Goal: Information Seeking & Learning: Learn about a topic

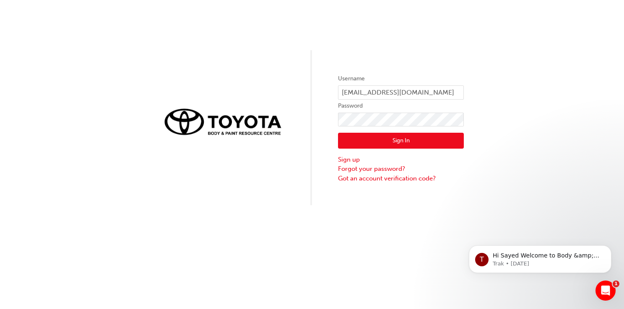
click button "Sign In" at bounding box center [401, 141] width 126 height 16
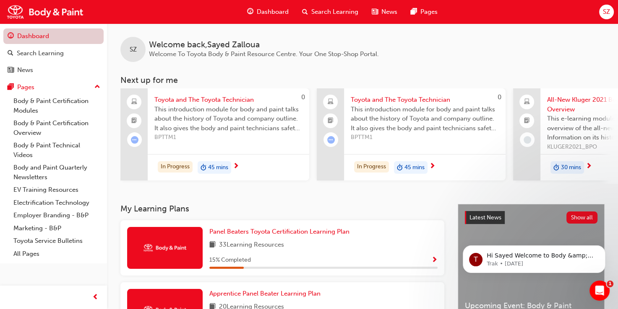
click at [40, 39] on link "Dashboard" at bounding box center [53, 37] width 100 height 16
click at [259, 236] on span "Panel Beaters Toyota Certification Learning Plan" at bounding box center [279, 232] width 140 height 8
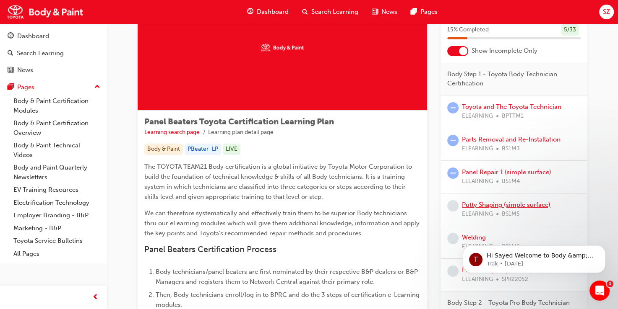
scroll to position [42, 0]
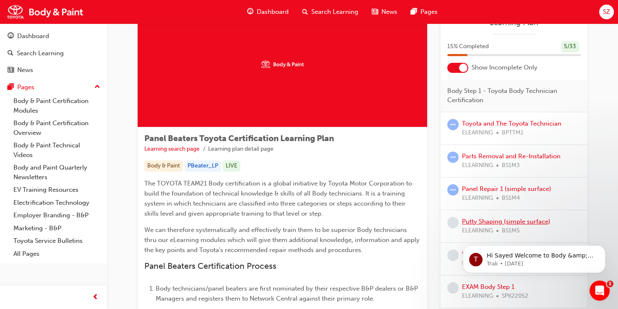
click at [494, 220] on link "Putty Shaping (simple surface)" at bounding box center [506, 222] width 88 height 8
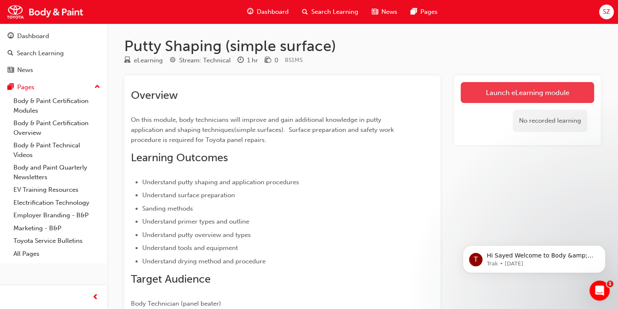
click at [496, 94] on link "Launch eLearning module" at bounding box center [526, 92] width 133 height 21
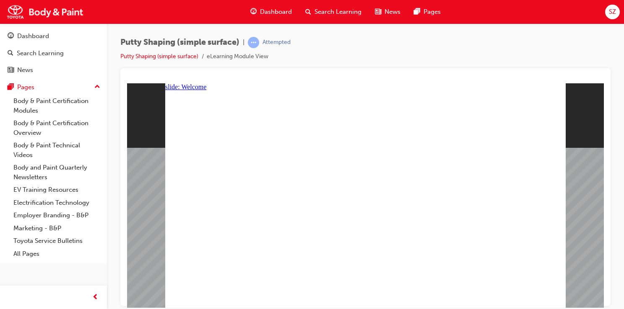
type textarea "s"
type textarea "sa"
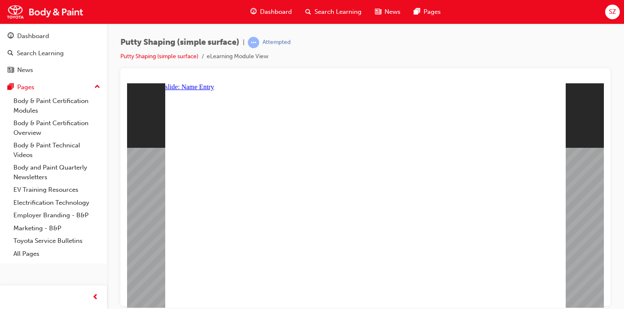
type textarea "sa"
type textarea "say"
type textarea "[PERSON_NAME]"
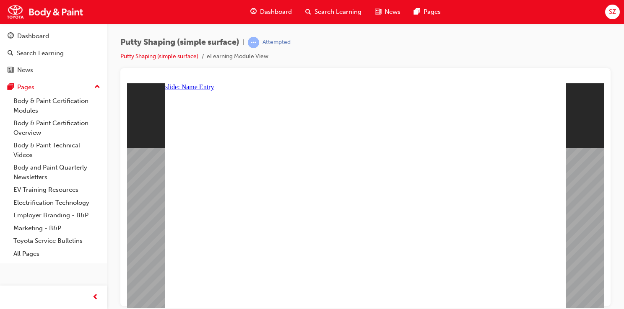
type textarea "sayed"
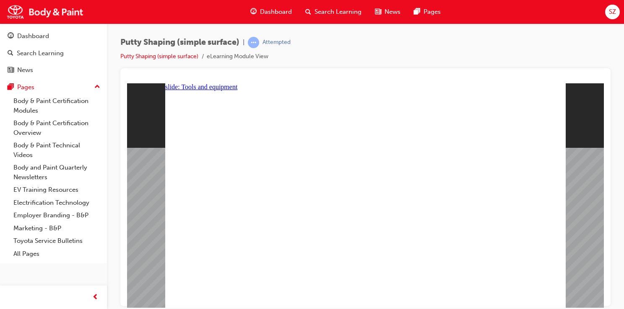
click at [566, 241] on div "slide: Tools and equipment Single Action Sander Use to remove paint and rust. O…" at bounding box center [365, 195] width 477 height 225
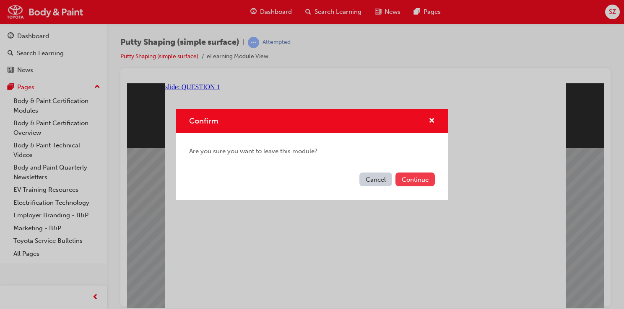
click at [404, 182] on button "Continue" at bounding box center [414, 180] width 39 height 14
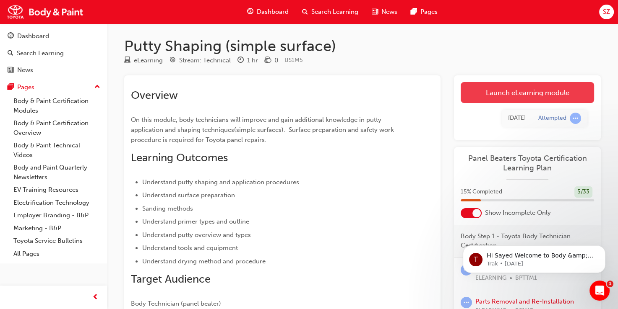
click at [522, 86] on link "Launch eLearning module" at bounding box center [526, 92] width 133 height 21
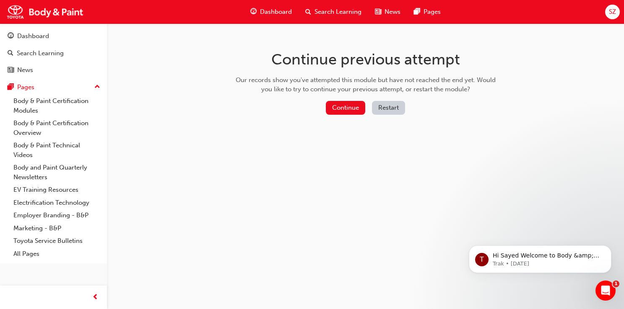
click at [394, 111] on button "Restart" at bounding box center [388, 108] width 33 height 14
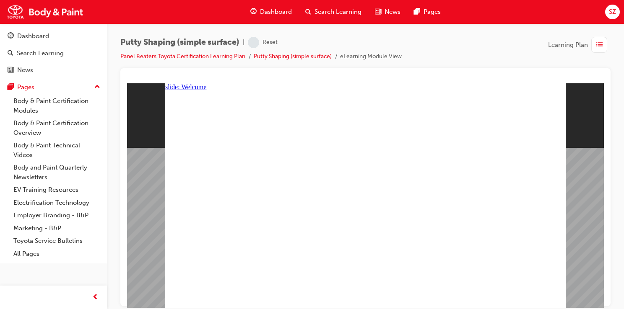
type textarea "s"
type textarea "sa"
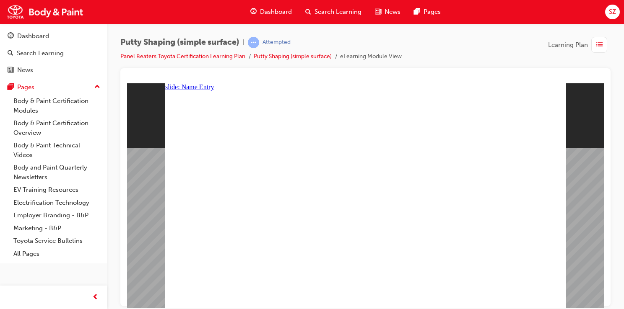
type textarea "sa"
type textarea "say"
type textarea "saye"
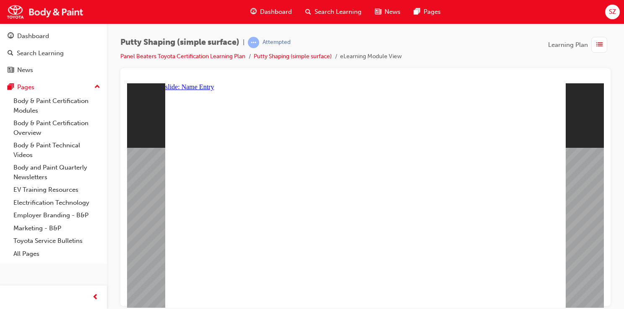
type textarea "sayed"
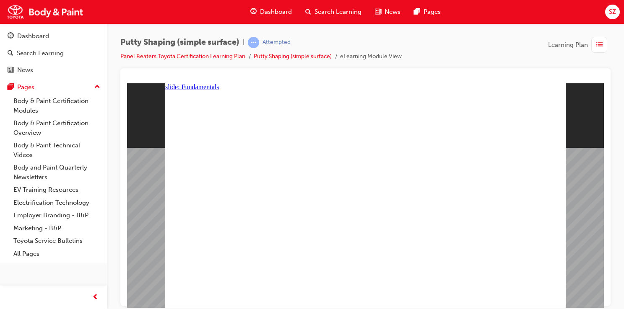
radio input "true"
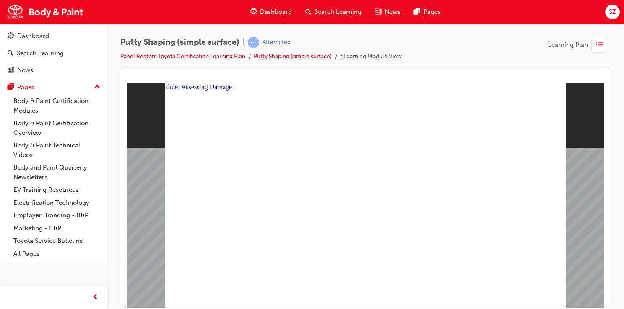
click at [127, 83] on image at bounding box center [127, 83] width 0 height 0
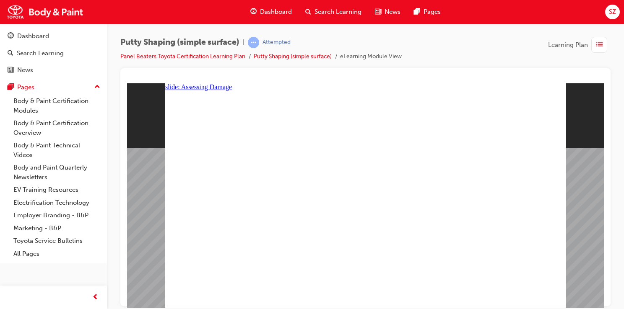
click at [127, 83] on image at bounding box center [127, 83] width 0 height 0
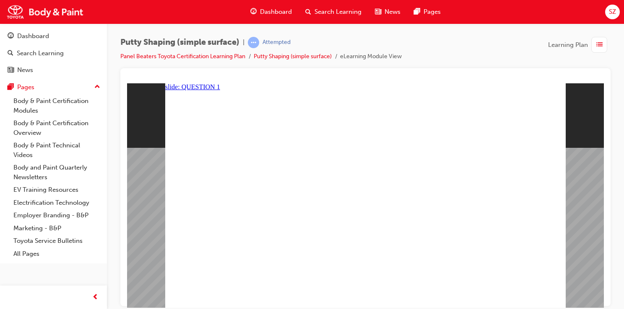
radio input "true"
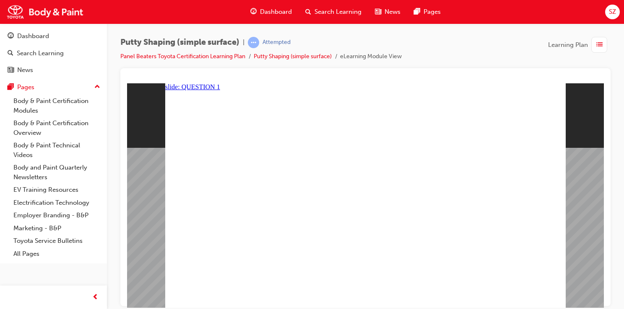
drag, startPoint x: 236, startPoint y: 212, endPoint x: 214, endPoint y: 205, distance: 22.8
radio input "false"
radio input "true"
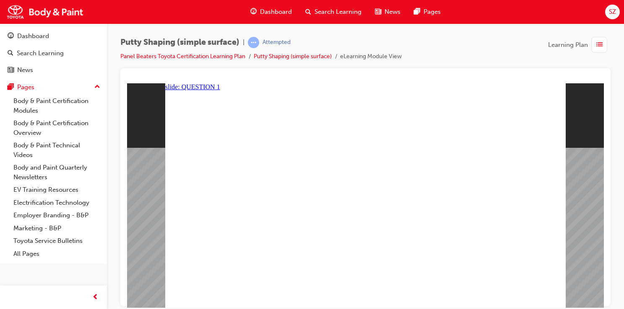
click at [581, 141] on div "slide: QUESTION 1 Group 2 Rectangle 4 RESOURCES book icon 1 Rectangle 1 QUESTIO…" at bounding box center [365, 195] width 477 height 225
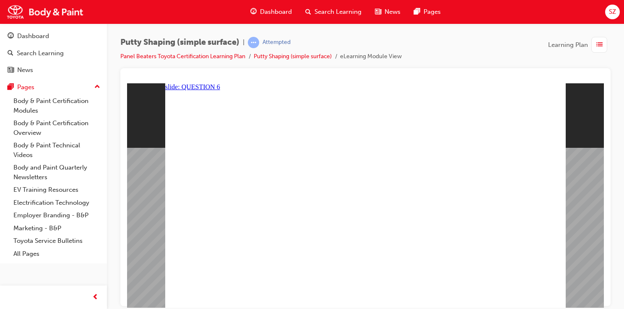
radio input "false"
drag, startPoint x: 248, startPoint y: 218, endPoint x: 247, endPoint y: 213, distance: 4.9
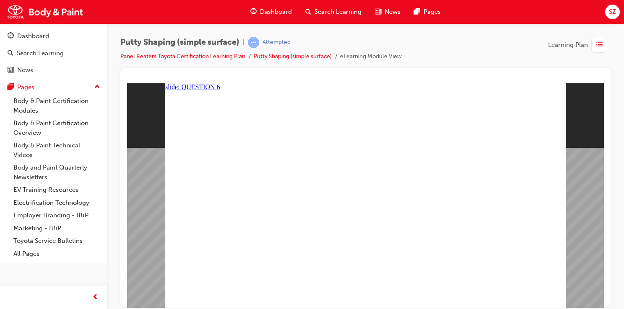
radio input "false"
radio input "true"
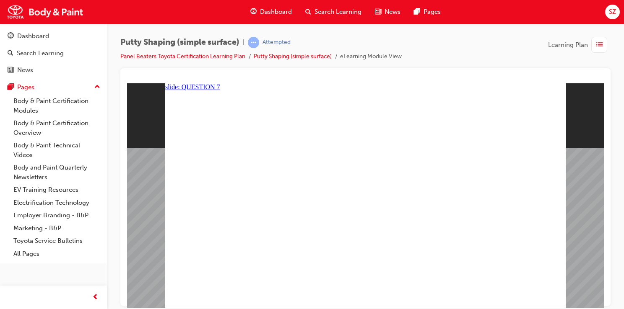
checkbox input "true"
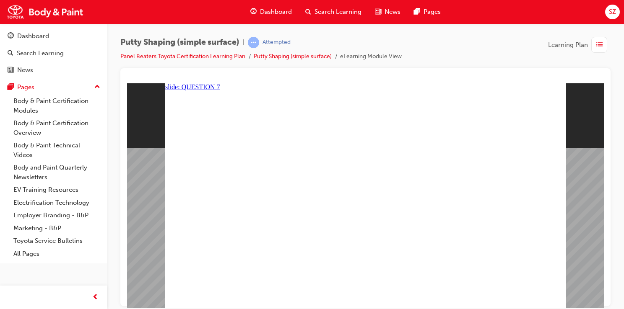
radio input "true"
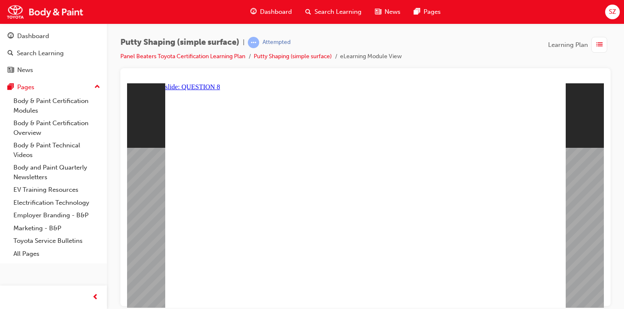
click at [127, 83] on image at bounding box center [127, 83] width 0 height 0
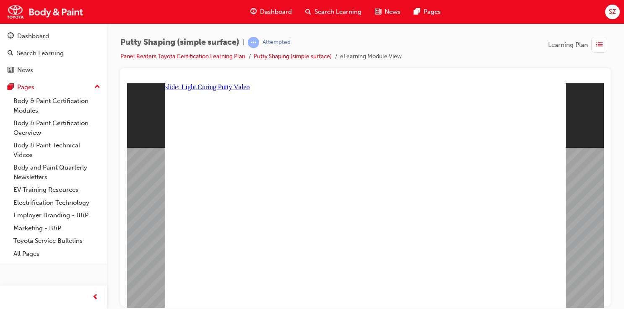
radio input "true"
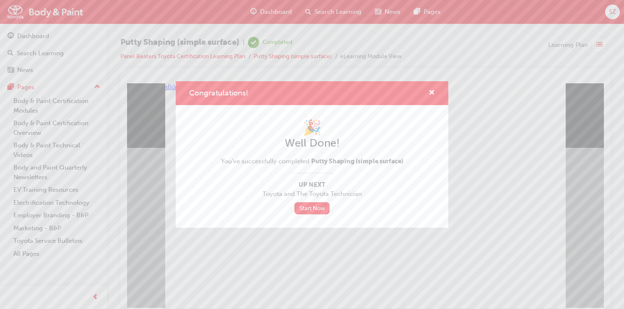
click at [319, 171] on div "🎉 Well Done! You've successfully completed Putty Shaping (simple surface) Up Ne…" at bounding box center [312, 167] width 182 height 96
click at [429, 93] on span "cross-icon" at bounding box center [431, 94] width 6 height 8
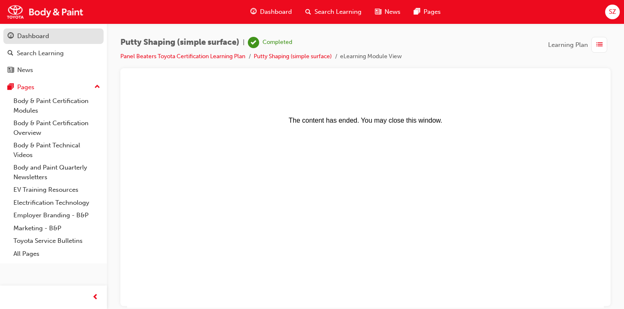
click at [49, 38] on div "Dashboard" at bounding box center [33, 36] width 32 height 10
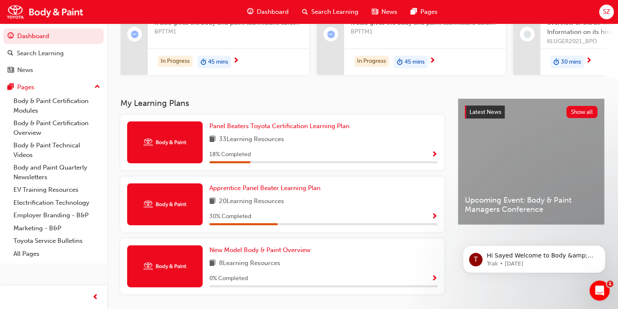
scroll to position [126, 0]
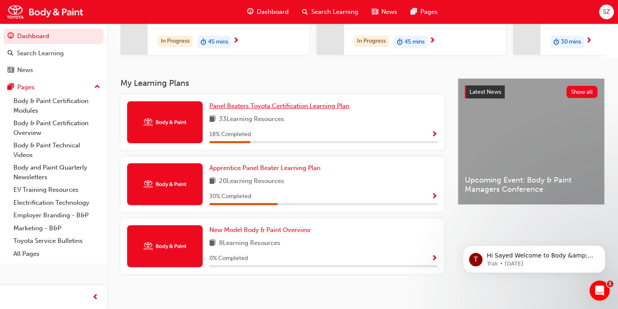
click at [264, 110] on span "Panel Beaters Toyota Certification Learning Plan" at bounding box center [279, 106] width 140 height 8
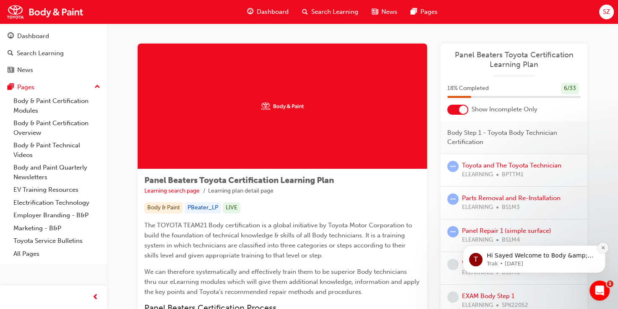
click at [600, 247] on icon "Dismiss notification" at bounding box center [602, 248] width 5 height 5
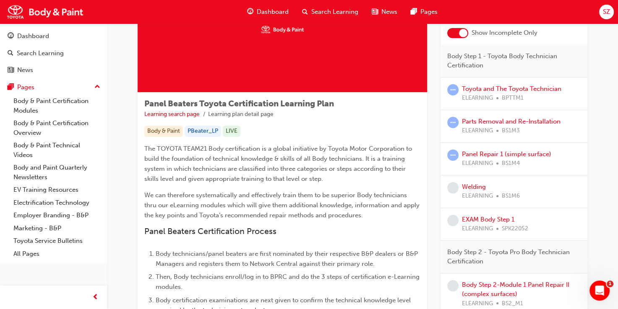
scroll to position [84, 0]
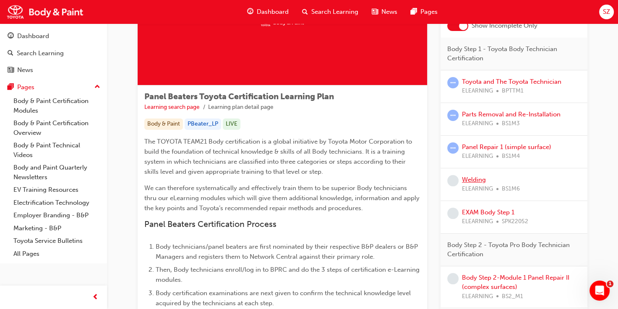
click at [474, 179] on link "Welding" at bounding box center [474, 180] width 24 height 8
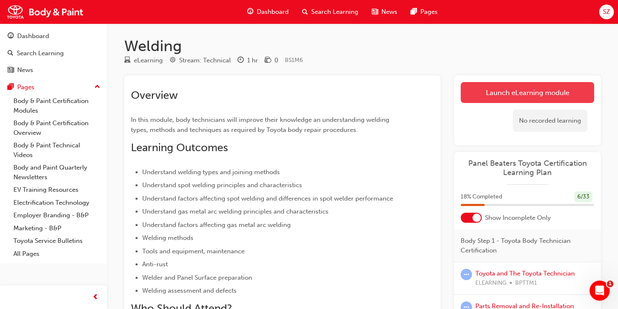
click at [506, 95] on link "Launch eLearning module" at bounding box center [526, 92] width 133 height 21
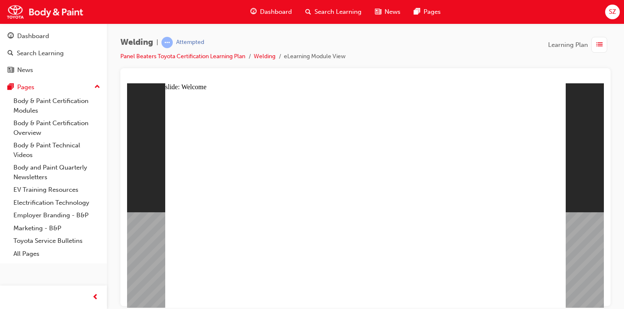
type textarea "s"
type textarea "sa"
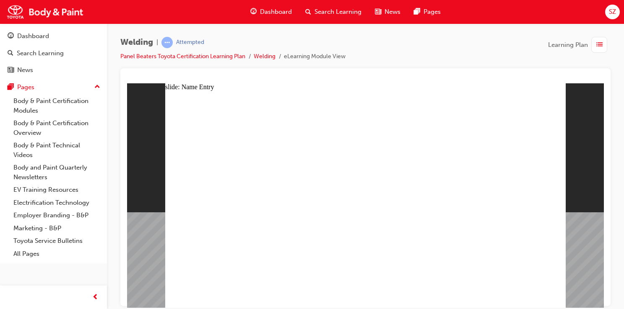
type textarea "sa"
type textarea "say"
type textarea "saye"
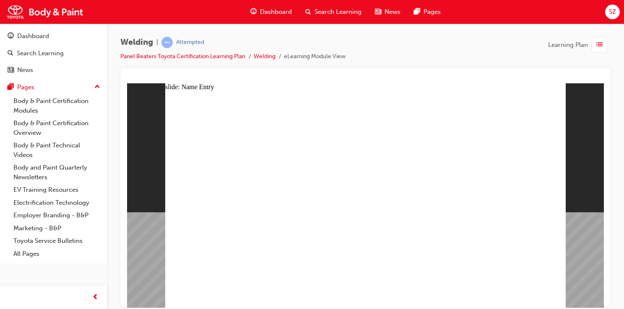
type textarea "sayed"
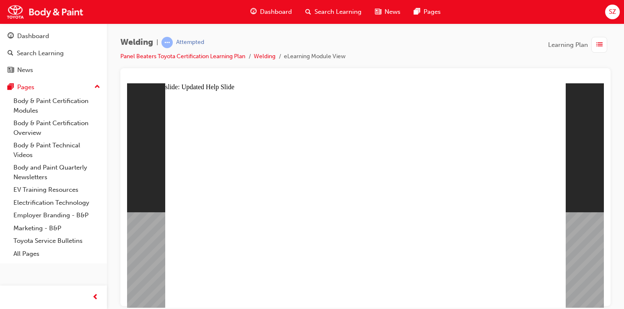
drag, startPoint x: 366, startPoint y: 285, endPoint x: 410, endPoint y: 226, distance: 73.6
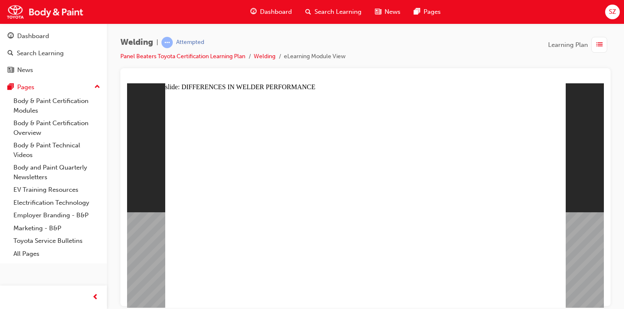
drag, startPoint x: 559, startPoint y: 294, endPoint x: 555, endPoint y: 293, distance: 4.3
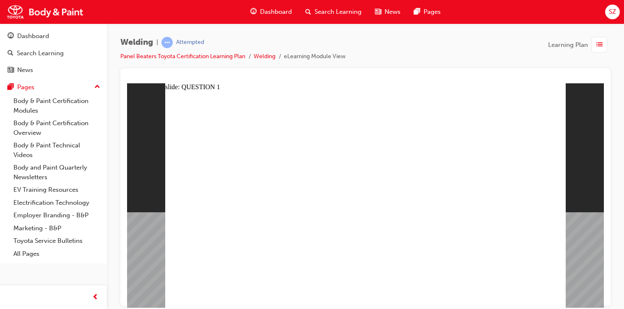
radio input "true"
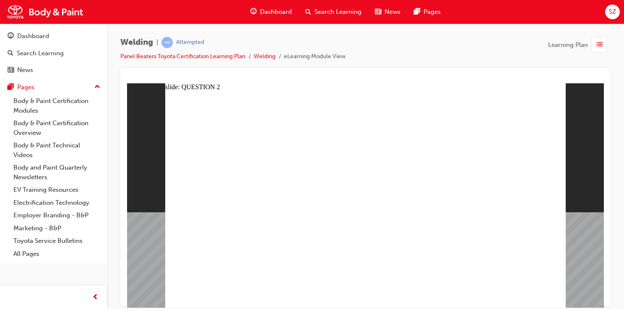
radio input "true"
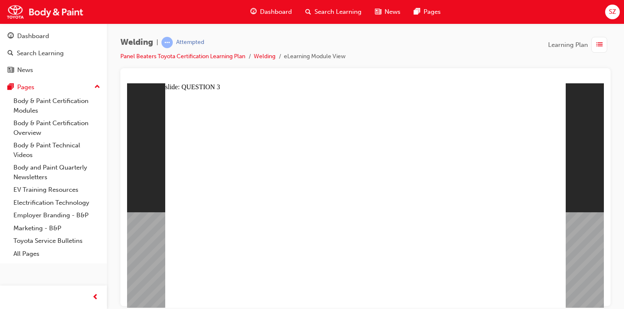
radio input "true"
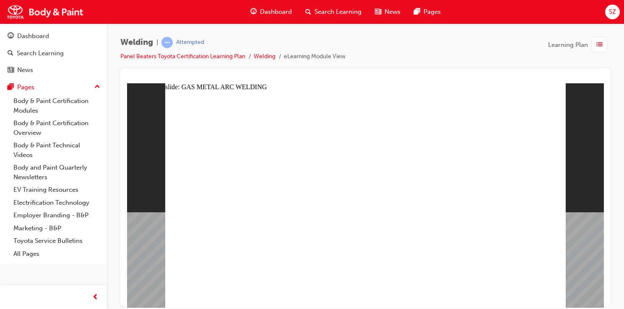
click at [127, 83] on image at bounding box center [127, 83] width 0 height 0
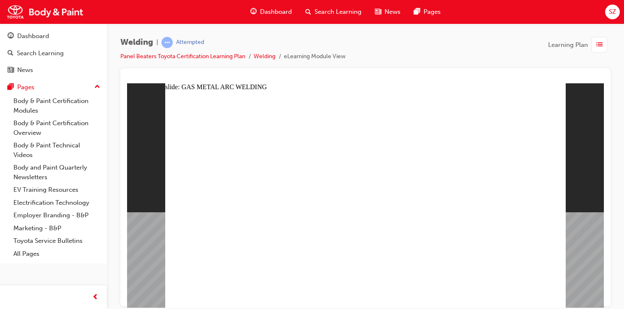
drag, startPoint x: 558, startPoint y: 295, endPoint x: 558, endPoint y: 288, distance: 6.8
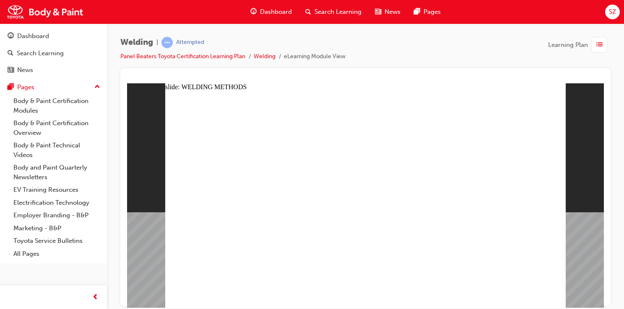
click at [127, 83] on image at bounding box center [127, 83] width 0 height 0
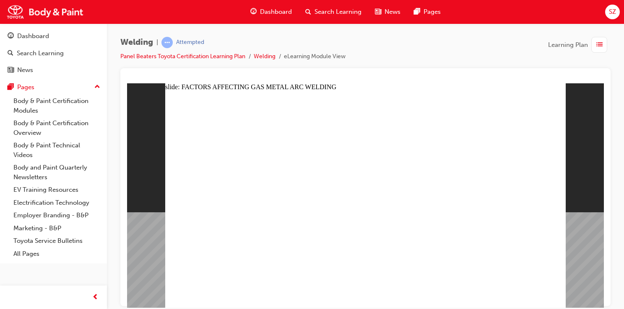
drag, startPoint x: 340, startPoint y: 143, endPoint x: 349, endPoint y: 148, distance: 10.7
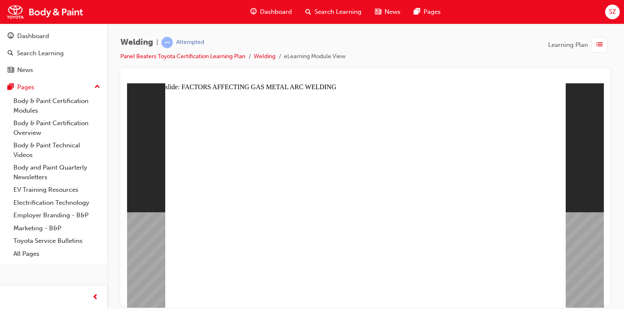
click at [127, 83] on image at bounding box center [127, 83] width 0 height 0
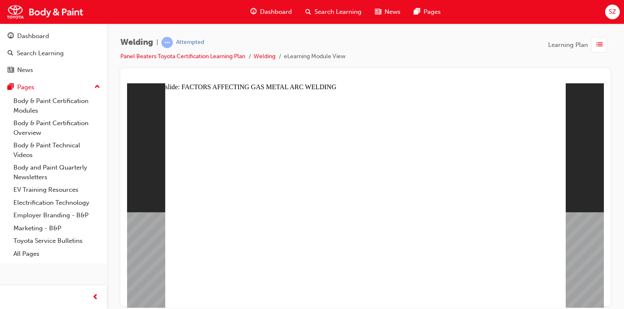
click at [569, 297] on div "slide: FACTORS AFFECTING GAS METAL ARC WELDING Rectangle 1 Oval 5 Oval 6 weldin…" at bounding box center [365, 195] width 477 height 225
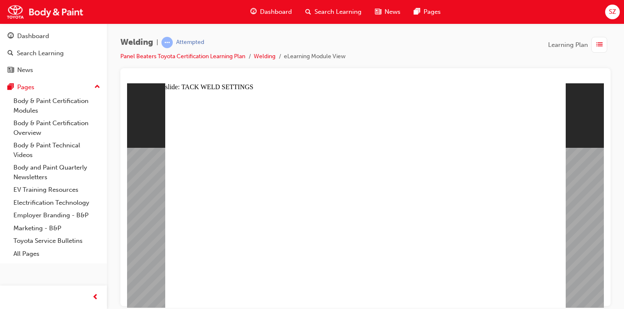
drag, startPoint x: 327, startPoint y: 187, endPoint x: 321, endPoint y: 189, distance: 6.2
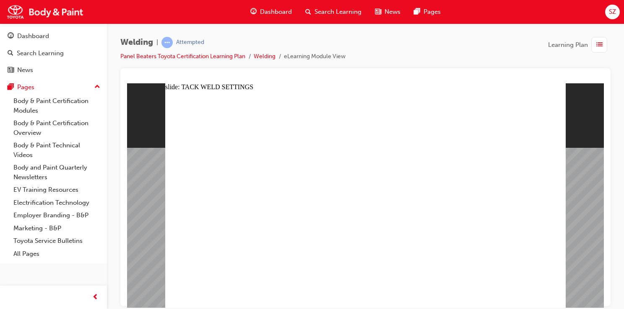
drag, startPoint x: 552, startPoint y: 301, endPoint x: 674, endPoint y: 392, distance: 152.4
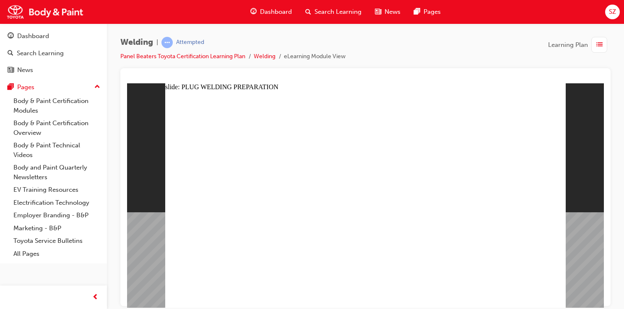
drag, startPoint x: 325, startPoint y: 280, endPoint x: 304, endPoint y: 282, distance: 21.5
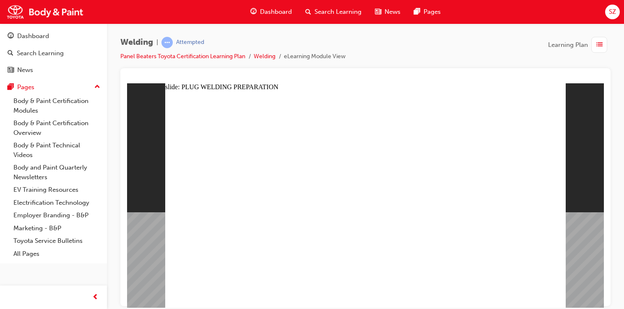
radio input "true"
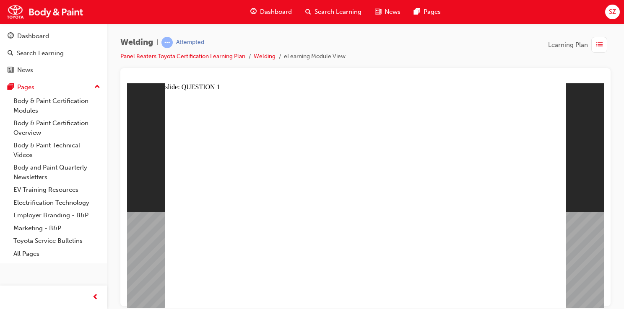
drag, startPoint x: 374, startPoint y: 237, endPoint x: 370, endPoint y: 252, distance: 16.0
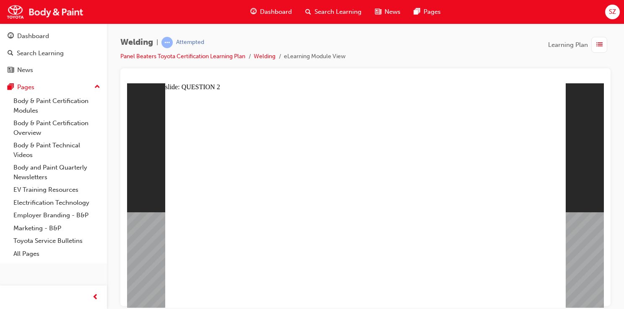
radio input "true"
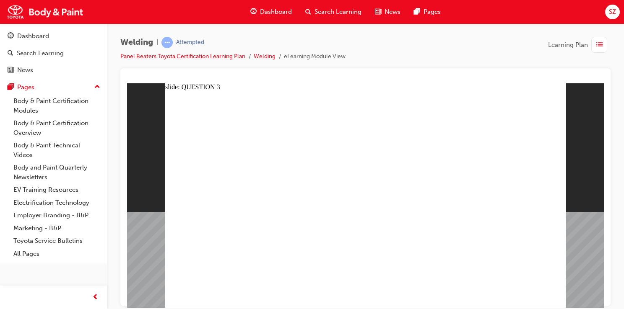
radio input "true"
drag, startPoint x: 312, startPoint y: 205, endPoint x: 293, endPoint y: 194, distance: 21.4
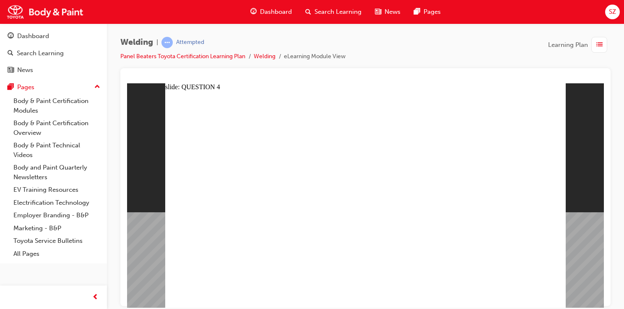
radio input "false"
radio input "true"
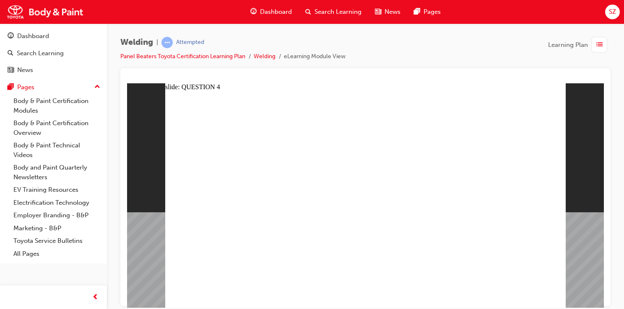
radio input "true"
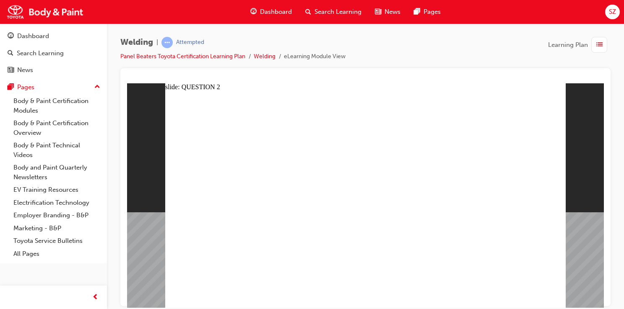
radio input "true"
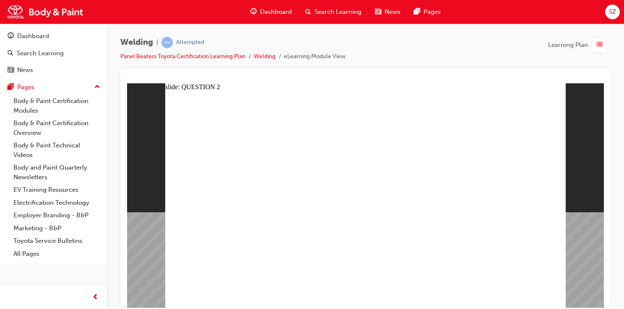
click at [41, 37] on div "Dashboard" at bounding box center [33, 36] width 32 height 10
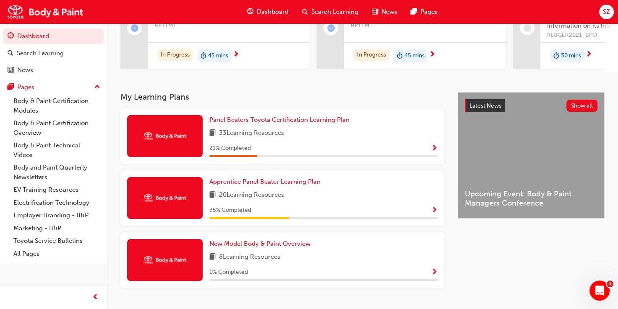
scroll to position [126, 0]
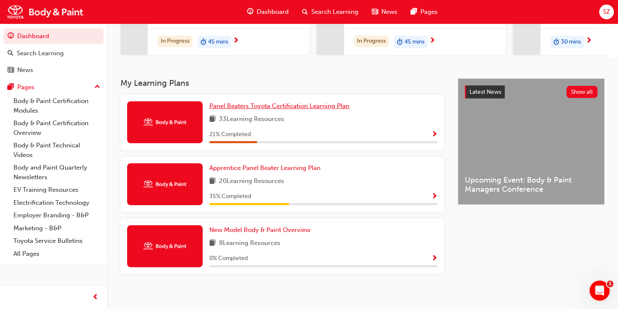
click at [287, 109] on span "Panel Beaters Toyota Certification Learning Plan" at bounding box center [279, 106] width 140 height 8
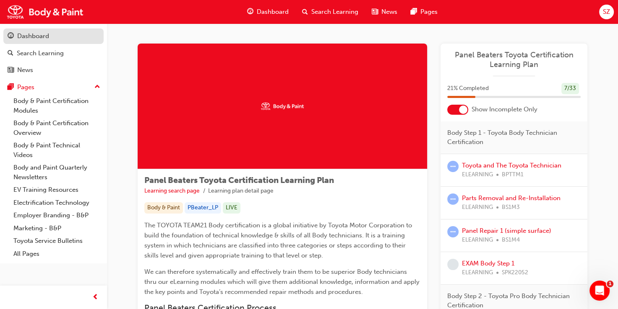
click at [47, 44] on link "Dashboard" at bounding box center [53, 37] width 100 height 16
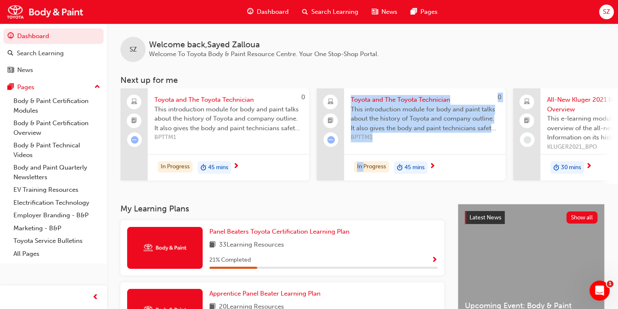
drag, startPoint x: 296, startPoint y: 188, endPoint x: 364, endPoint y: 196, distance: 67.9
click at [364, 196] on div "SZ Welcome back , Sayed Zalloua Welcome To Toyota Body & Paint Resource Centre.…" at bounding box center [362, 113] width 511 height 181
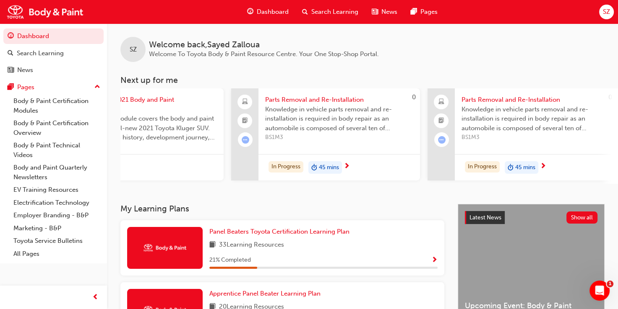
click at [606, 9] on span "SZ" at bounding box center [605, 12] width 7 height 10
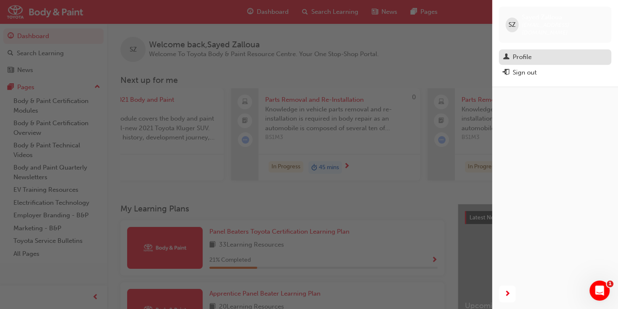
click at [531, 52] on div "Profile" at bounding box center [555, 57] width 104 height 10
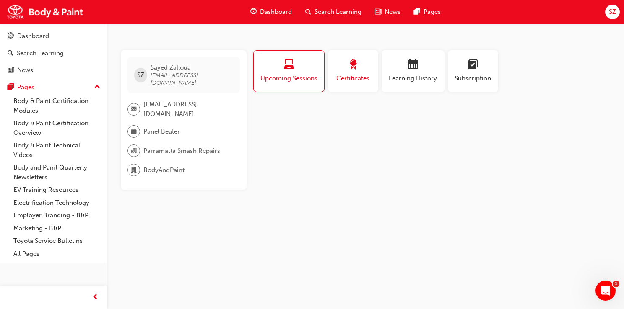
click at [345, 72] on div "button" at bounding box center [353, 66] width 38 height 13
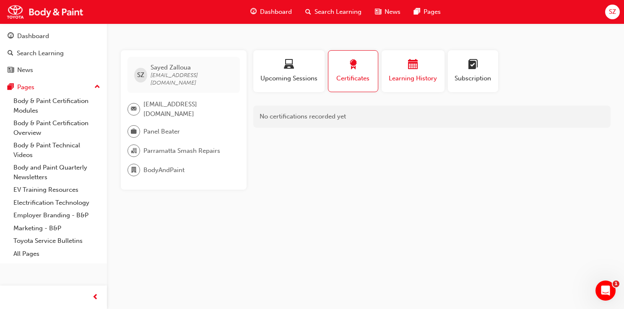
click at [408, 64] on span "calendar-icon" at bounding box center [413, 65] width 10 height 11
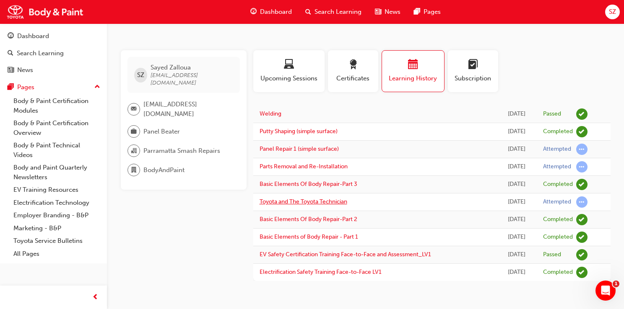
click at [298, 202] on link "Toyota and The Toyota Technician" at bounding box center [304, 201] width 88 height 7
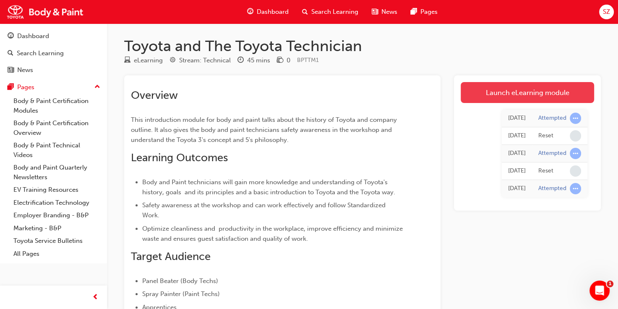
click at [502, 96] on link "Launch eLearning module" at bounding box center [526, 92] width 133 height 21
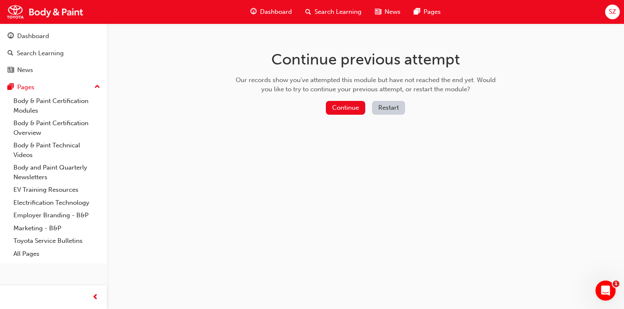
click at [386, 108] on button "Restart" at bounding box center [388, 108] width 33 height 14
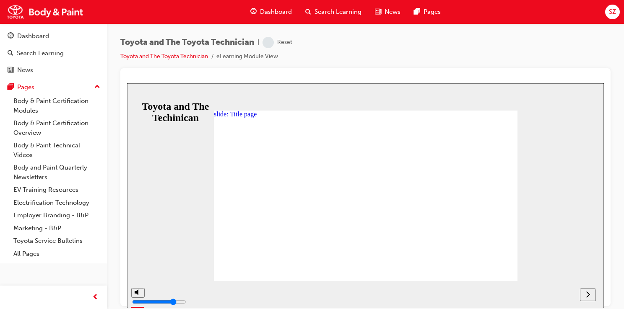
click at [588, 294] on nav "slide navigation" at bounding box center [578, 294] width 36 height 27
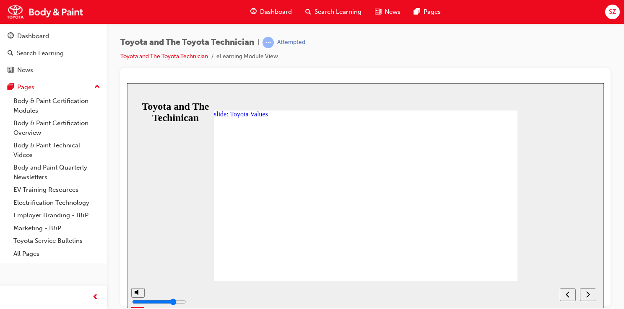
click at [589, 296] on nav "slide navigation" at bounding box center [578, 294] width 36 height 27
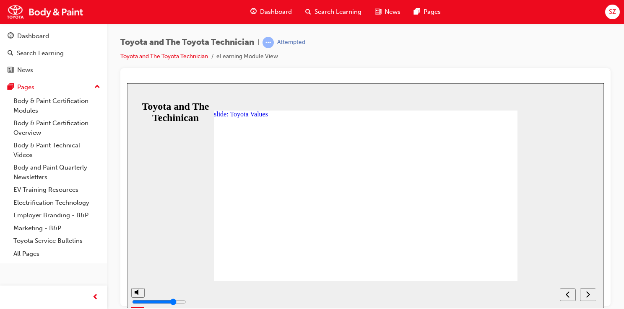
click at [557, 270] on div "slide: Toyota Values Toyota Motor Corporation is the world’s largest vehicle ma…" at bounding box center [365, 195] width 477 height 225
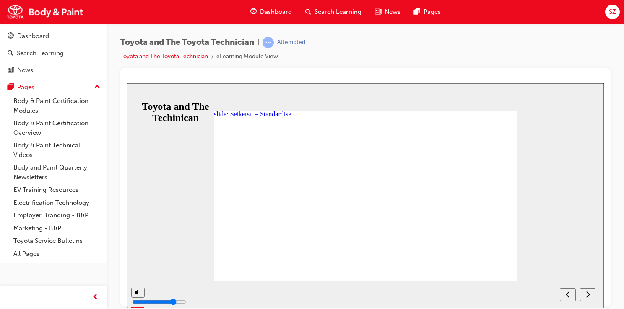
click at [589, 291] on icon "NEXT" at bounding box center [588, 295] width 4 height 8
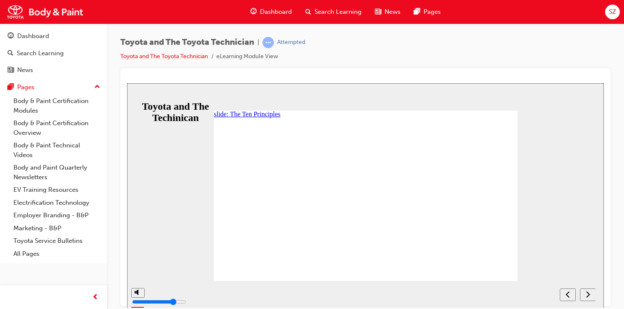
click at [587, 296] on icon "NEXT" at bounding box center [588, 294] width 4 height 6
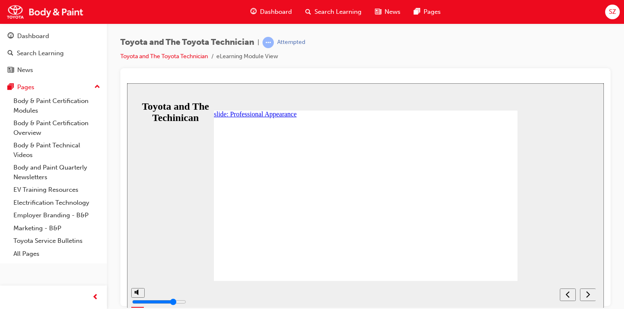
click at [587, 296] on icon "NEXT" at bounding box center [588, 295] width 4 height 8
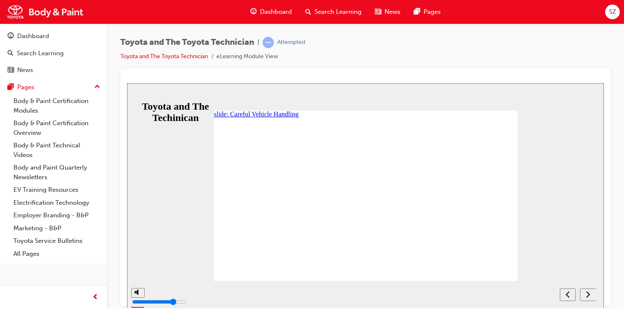
click at [590, 299] on nav "slide navigation" at bounding box center [578, 294] width 36 height 27
click at [588, 296] on icon "NEXT" at bounding box center [588, 295] width 4 height 8
click at [587, 289] on button "NEXT" at bounding box center [588, 294] width 16 height 13
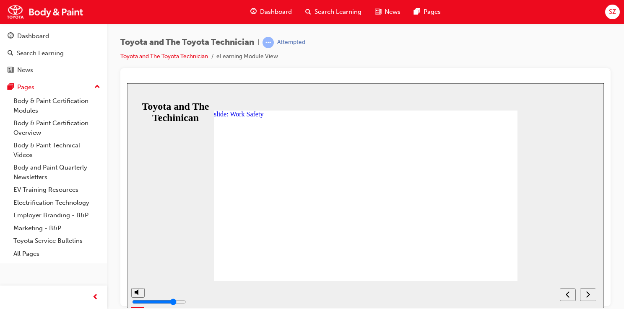
click at [586, 294] on icon "NEXT" at bounding box center [588, 295] width 4 height 8
click at [589, 293] on icon "NEXT" at bounding box center [588, 295] width 4 height 8
click at [588, 294] on icon "NEXT" at bounding box center [588, 295] width 4 height 8
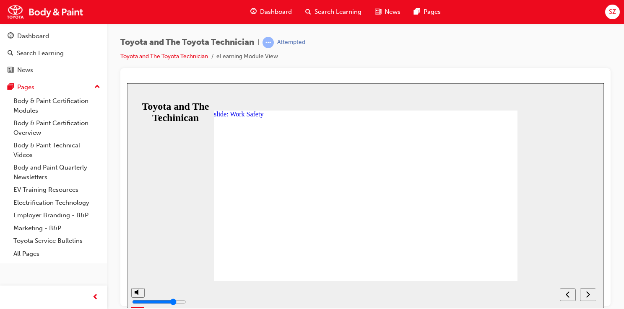
click at [588, 294] on icon "NEXT" at bounding box center [588, 295] width 4 height 8
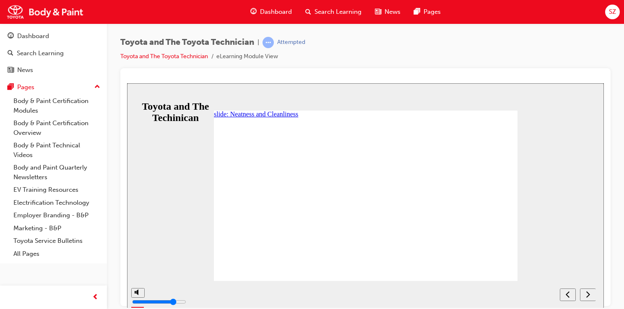
click at [588, 294] on icon "NEXT" at bounding box center [588, 295] width 4 height 8
click at [584, 295] on div "NEXT" at bounding box center [587, 295] width 9 height 9
click at [587, 296] on icon "NEXT" at bounding box center [588, 295] width 4 height 8
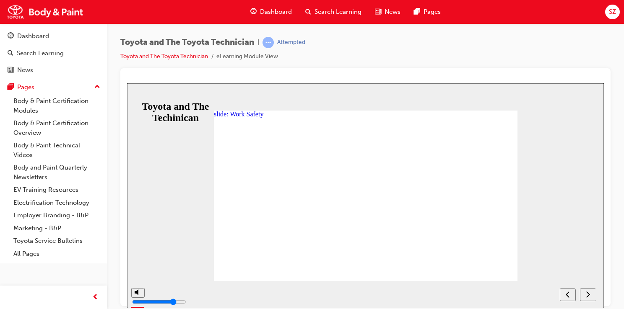
click at [589, 295] on icon "NEXT" at bounding box center [588, 295] width 4 height 8
click at [588, 296] on icon "NEXT" at bounding box center [588, 294] width 4 height 6
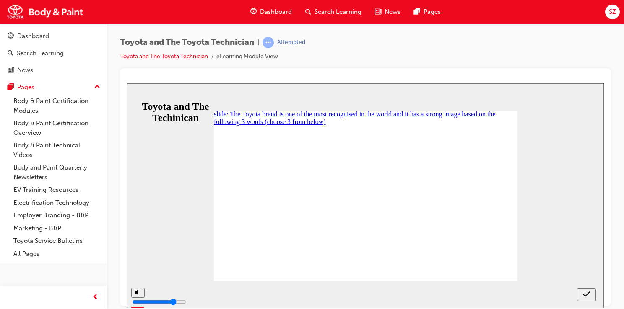
checkbox input "true"
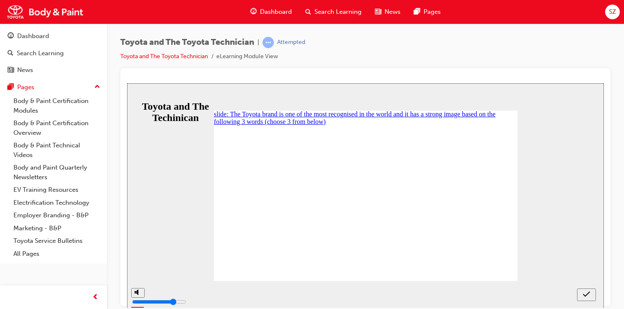
checkbox input "true"
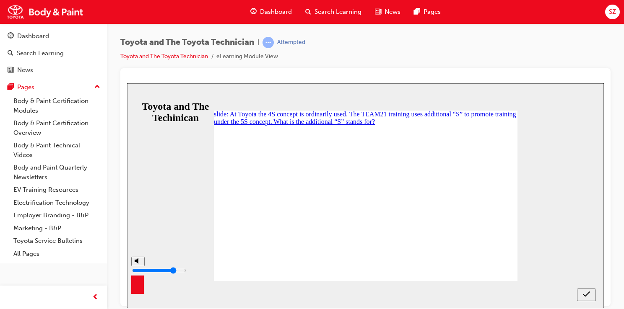
click at [137, 295] on div "misc controls" at bounding box center [137, 288] width 13 height 44
click at [182, 273] on div "slide: At Toyota the 4S concept is ordinarily used. The TEAM21 training uses ad…" at bounding box center [365, 195] width 477 height 225
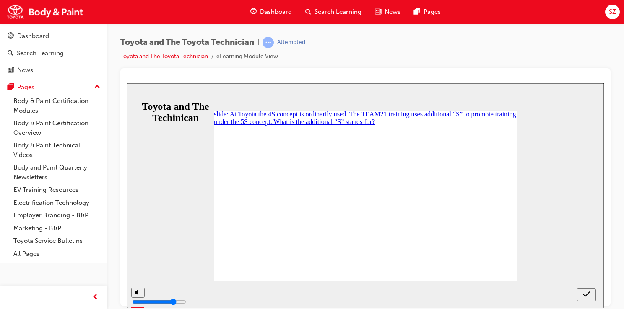
radio input "false"
radio input "true"
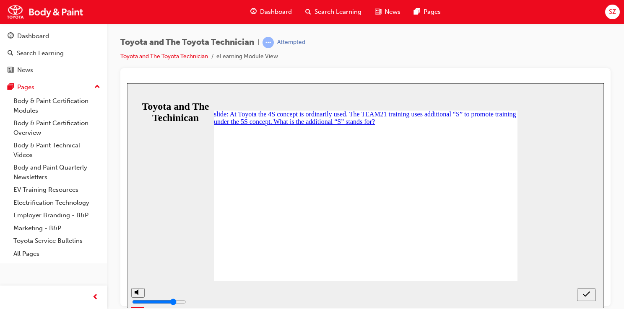
radio input "false"
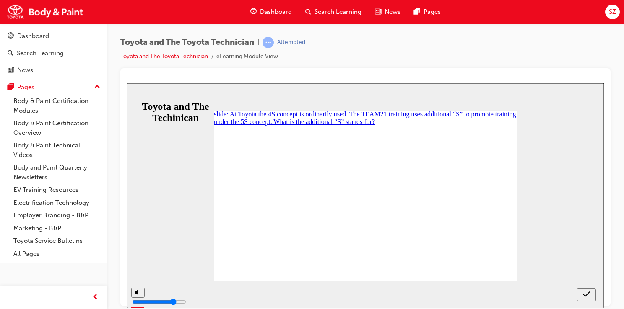
radio input "true"
radio input "false"
radio input "true"
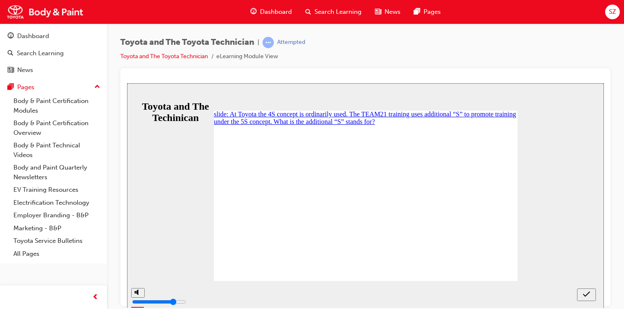
radio input "true"
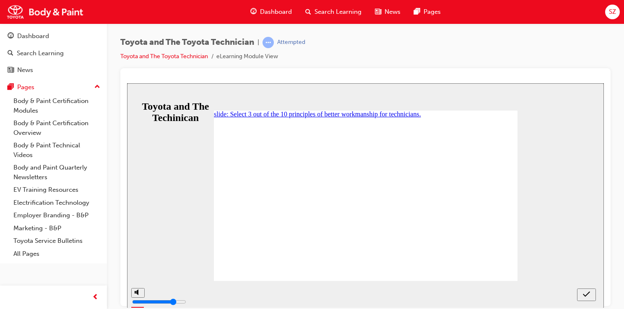
checkbox input "true"
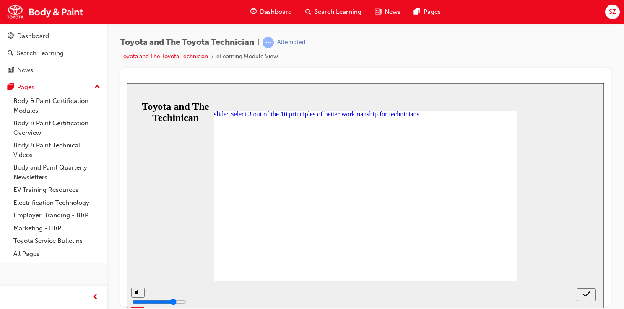
checkbox input "true"
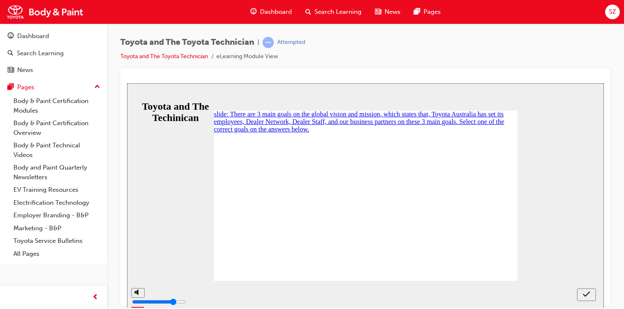
drag, startPoint x: 279, startPoint y: 148, endPoint x: 283, endPoint y: 146, distance: 4.9
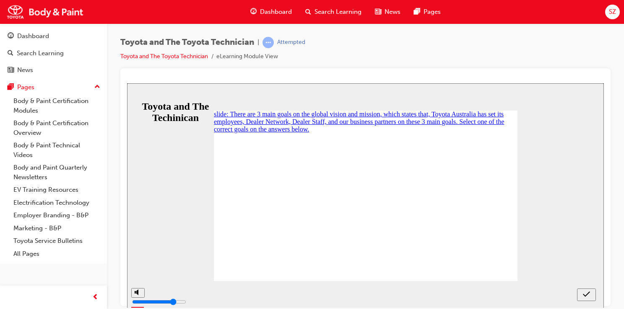
radio input "true"
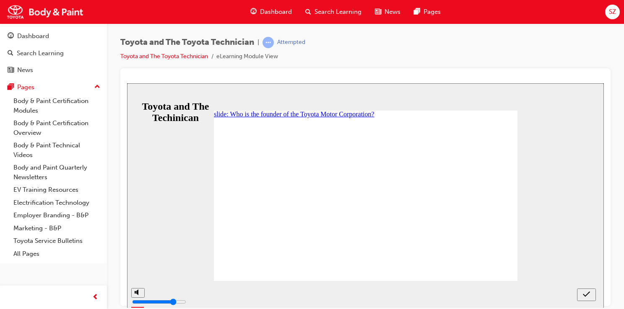
radio input "true"
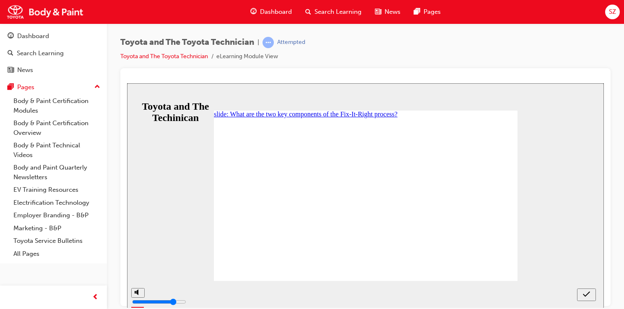
radio input "true"
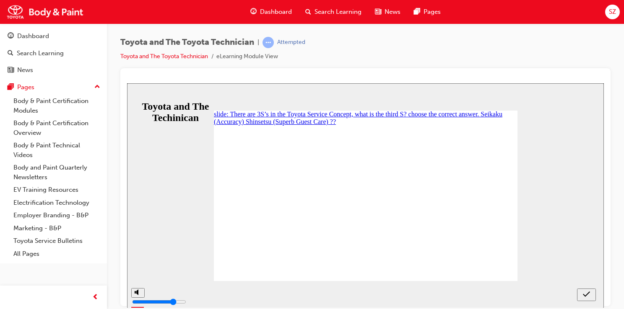
radio input "true"
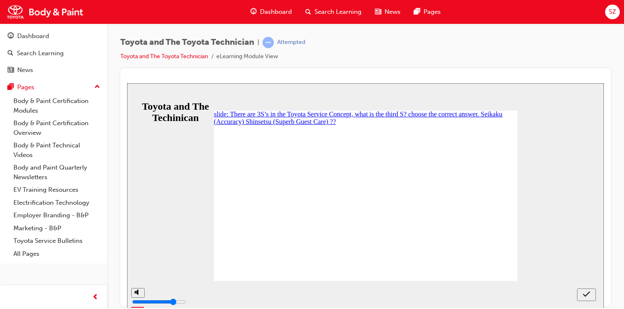
radio input "false"
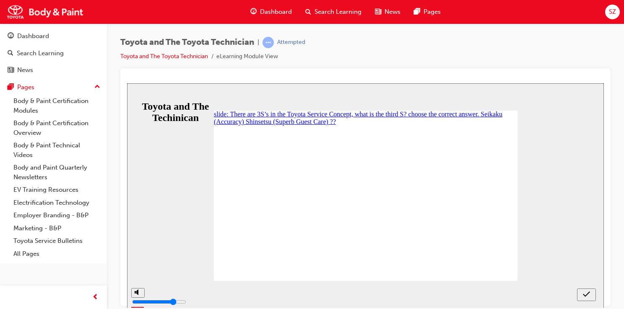
radio input "true"
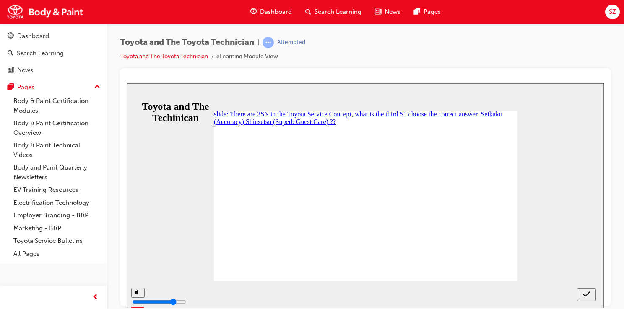
radio input "false"
radio input "true"
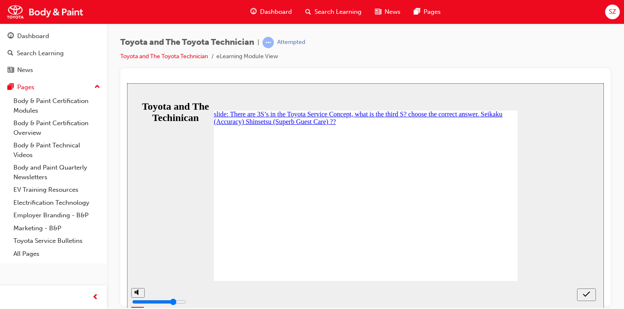
radio input "true"
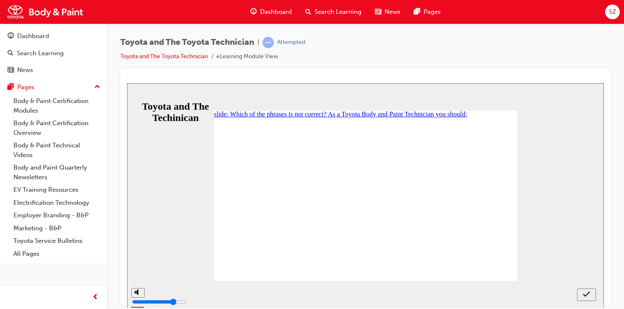
radio input "true"
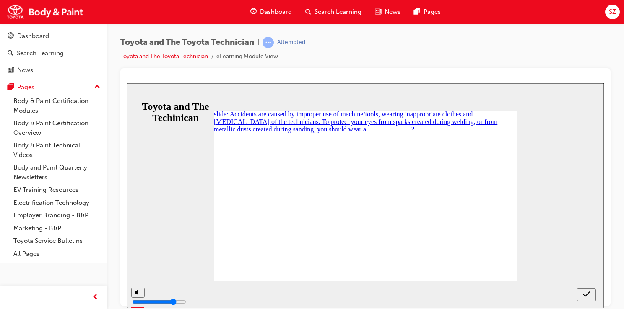
radio input "true"
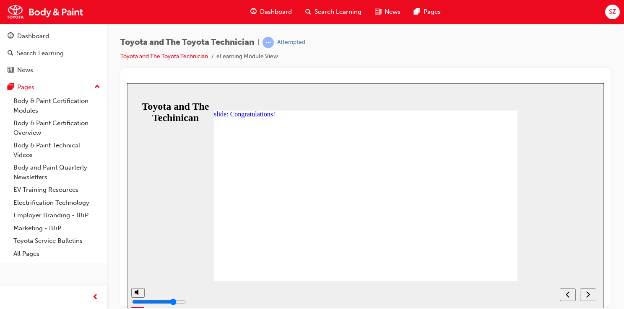
click at [583, 294] on div "NEXT" at bounding box center [587, 295] width 9 height 9
click at [586, 292] on icon "NEXT" at bounding box center [588, 295] width 4 height 8
click at [267, 18] on div "Dashboard" at bounding box center [271, 11] width 55 height 17
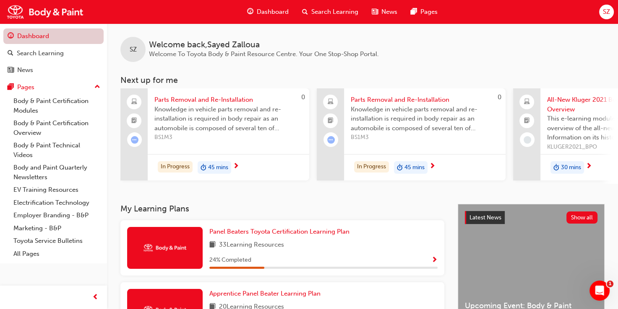
click at [41, 35] on link "Dashboard" at bounding box center [53, 37] width 100 height 16
click at [47, 38] on link "Dashboard" at bounding box center [53, 37] width 100 height 16
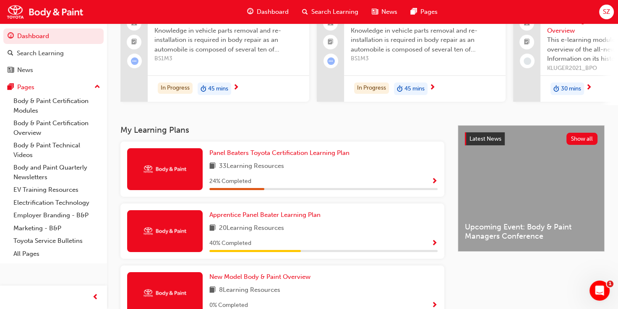
scroll to position [84, 0]
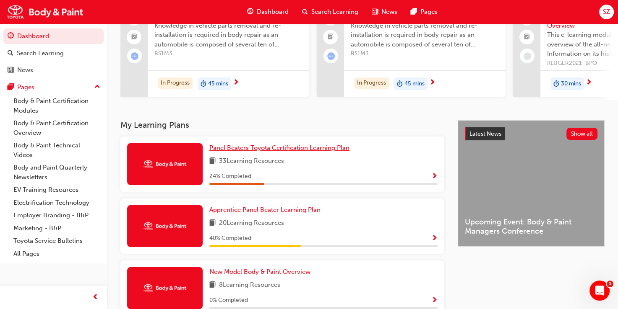
click at [222, 152] on span "Panel Beaters Toyota Certification Learning Plan" at bounding box center [279, 148] width 140 height 8
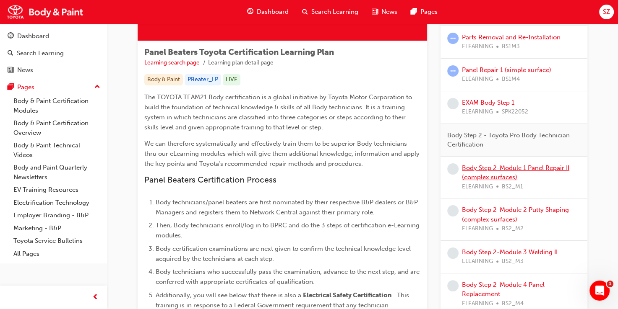
scroll to position [154, 0]
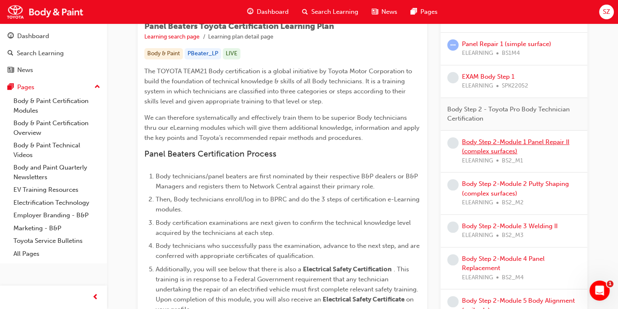
click at [496, 147] on link "Body Step 2-Module 1 Panel Repair II (complex surfaces)" at bounding box center [515, 146] width 107 height 17
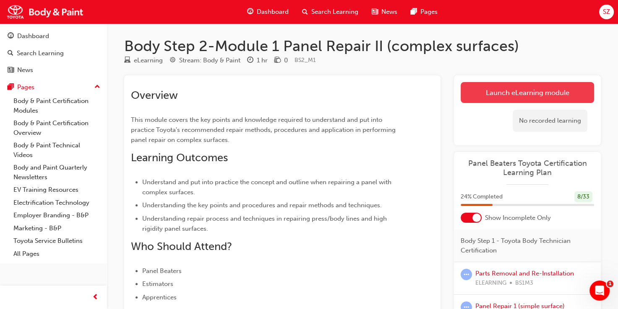
click at [525, 93] on link "Launch eLearning module" at bounding box center [526, 92] width 133 height 21
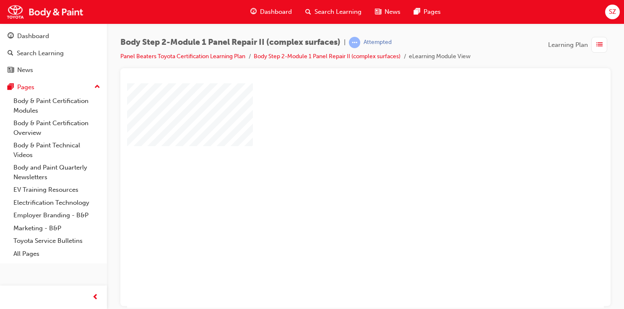
click at [341, 171] on div "play" at bounding box center [341, 171] width 0 height 0
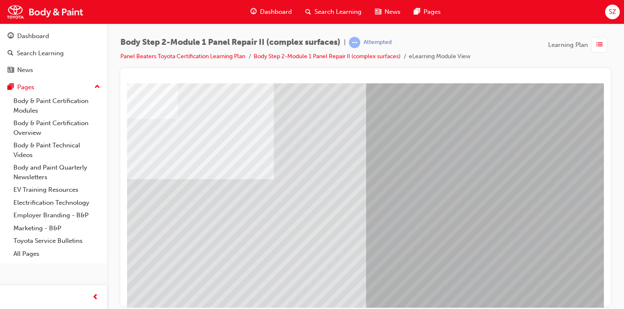
scroll to position [42, 75]
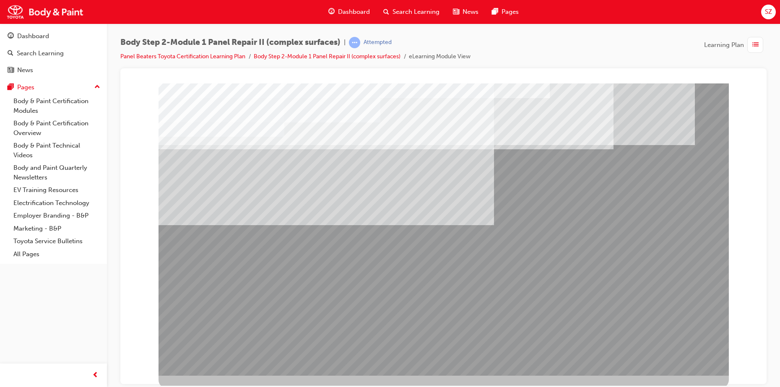
scroll to position [12, 0]
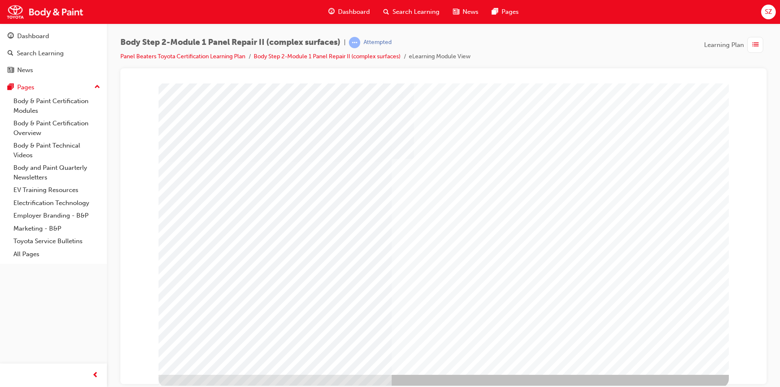
scroll to position [12, 0]
type input "sayed"
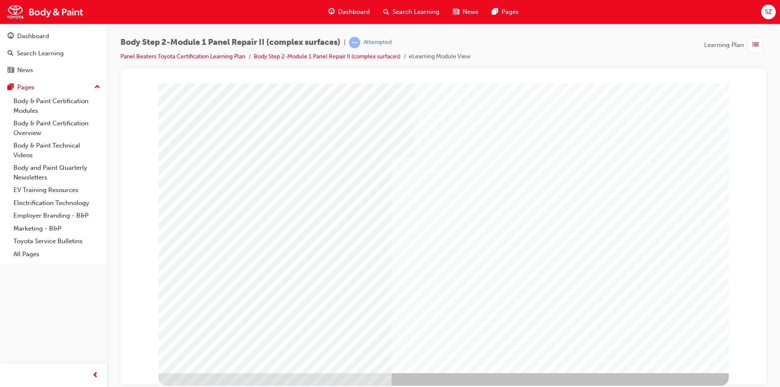
drag, startPoint x: 667, startPoint y: 318, endPoint x: 660, endPoint y: 312, distance: 9.5
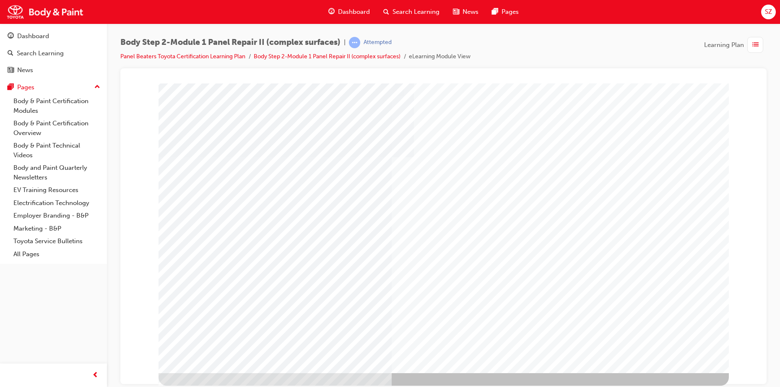
scroll to position [0, 0]
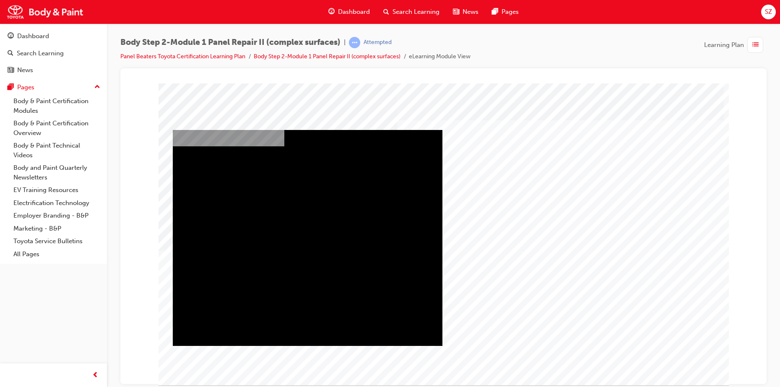
click at [309, 130] on div "Play" at bounding box center [308, 130] width 270 height 0
click at [436, 130] on div "Full Screen" at bounding box center [308, 130] width 270 height 0
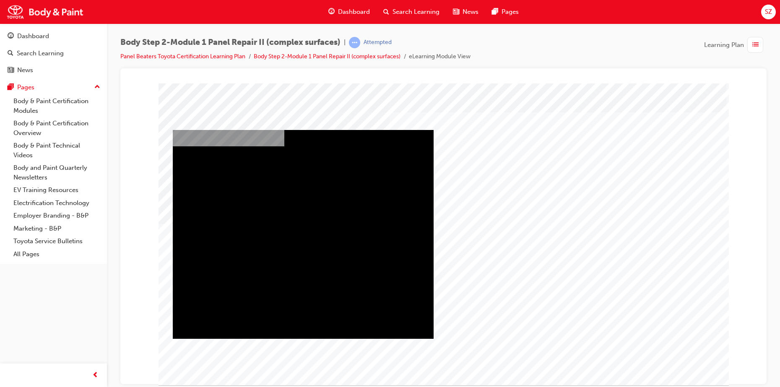
click at [304, 130] on div "Play" at bounding box center [303, 130] width 261 height 0
click at [427, 130] on div "Full Screen" at bounding box center [303, 130] width 261 height 0
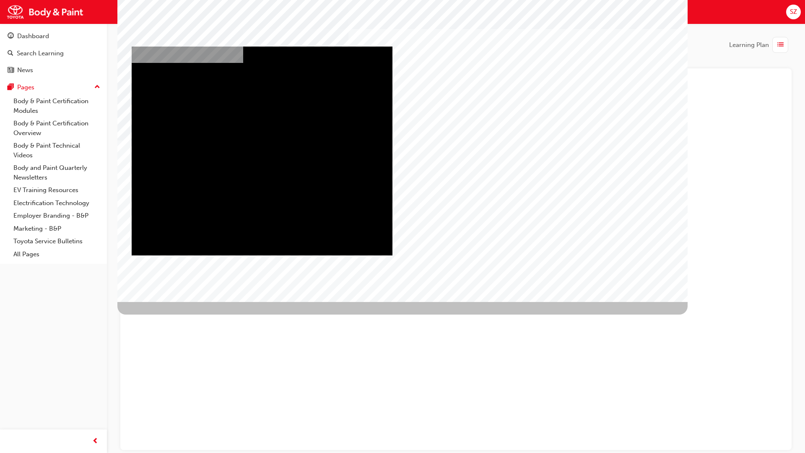
click at [392, 255] on video "" at bounding box center [262, 151] width 261 height 209
click at [392, 205] on video "" at bounding box center [262, 151] width 261 height 209
click at [392, 237] on video "" at bounding box center [262, 151] width 261 height 209
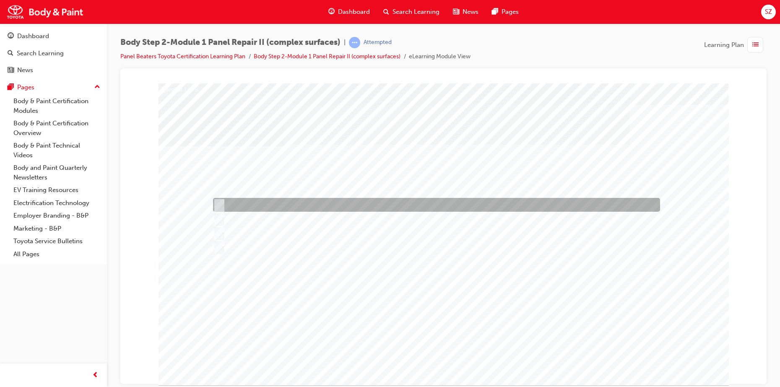
click at [323, 203] on div at bounding box center [434, 205] width 447 height 14
radio input "true"
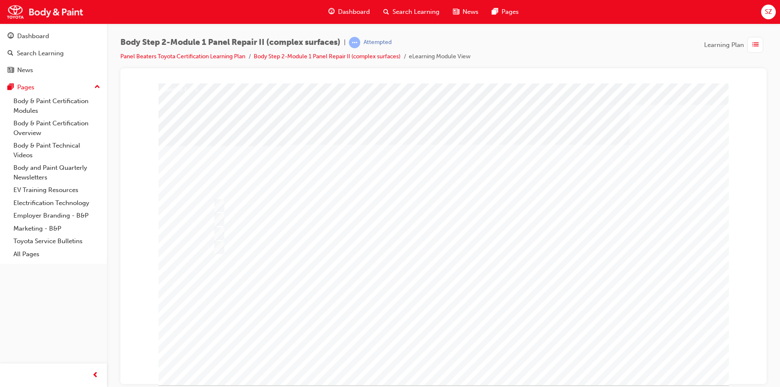
click at [457, 309] on div at bounding box center [443, 234] width 570 height 302
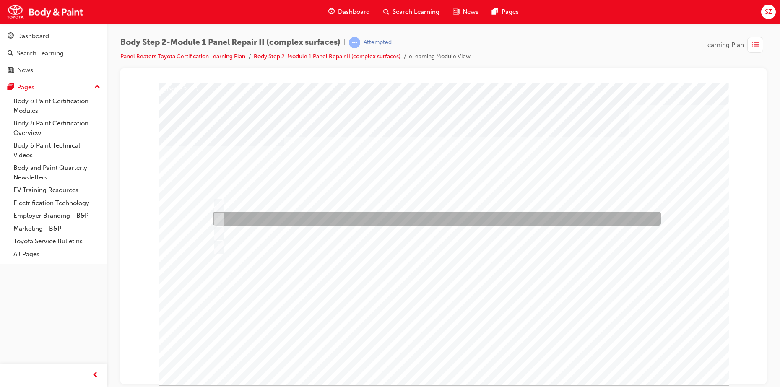
click at [274, 218] on div at bounding box center [435, 219] width 448 height 14
radio input "true"
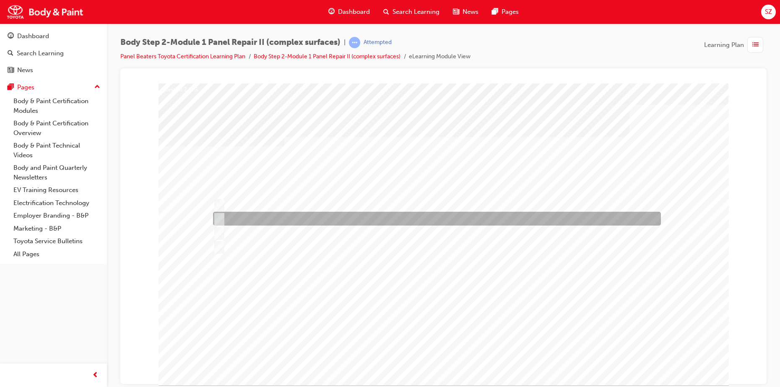
click at [257, 221] on div at bounding box center [435, 219] width 448 height 14
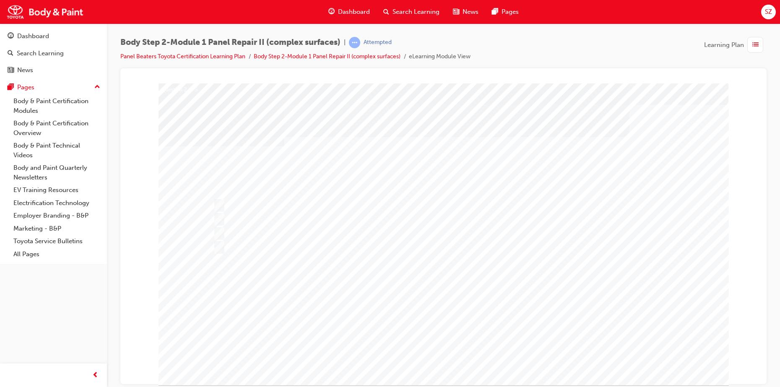
click at [501, 309] on div at bounding box center [443, 234] width 570 height 302
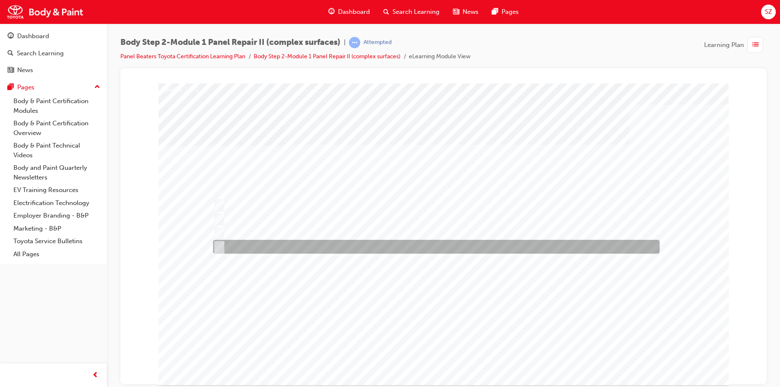
click at [268, 252] on div at bounding box center [434, 247] width 447 height 14
radio input "true"
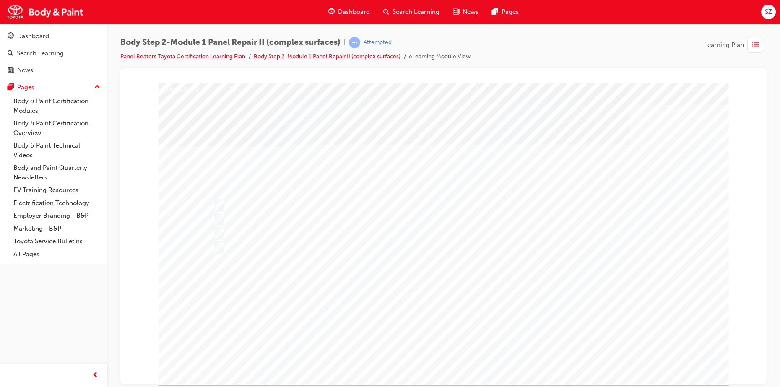
click at [237, 216] on div at bounding box center [443, 234] width 570 height 302
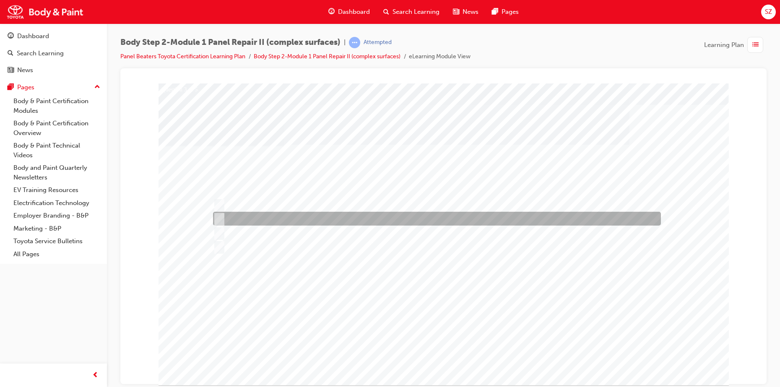
click at [219, 218] on input "Lowest point" at bounding box center [217, 218] width 9 height 9
radio input "true"
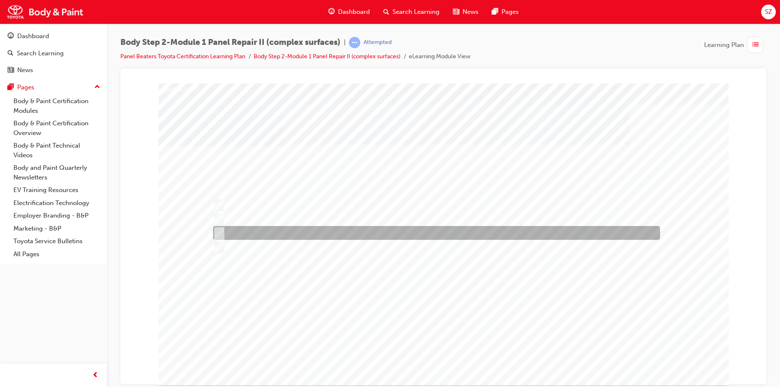
click at [221, 231] on input "Highest rigidity" at bounding box center [217, 233] width 9 height 9
radio input "true"
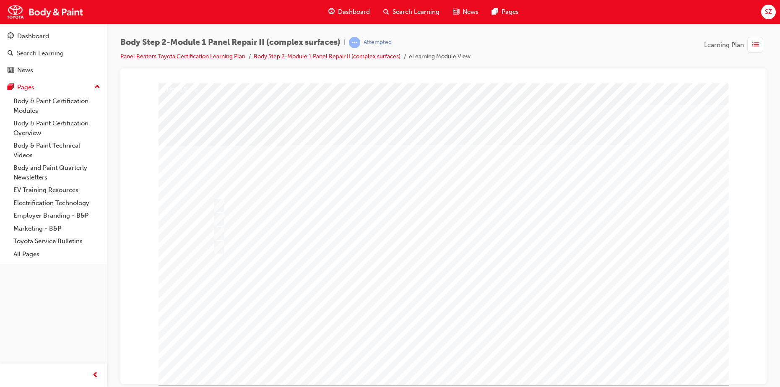
drag, startPoint x: 452, startPoint y: 323, endPoint x: 452, endPoint y: 333, distance: 9.7
click at [452, 309] on div at bounding box center [443, 234] width 570 height 302
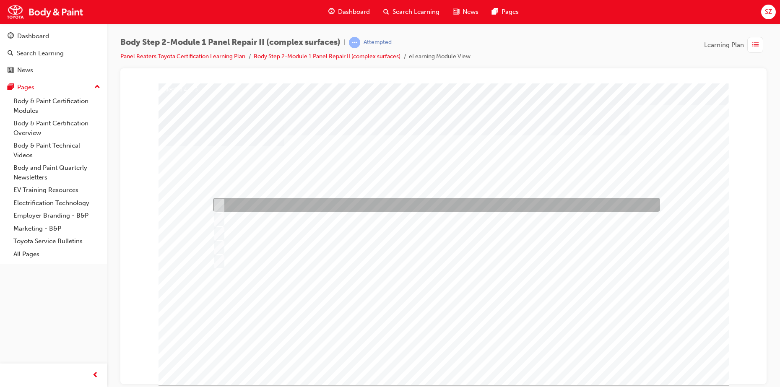
click at [223, 208] on div at bounding box center [434, 205] width 447 height 14
checkbox input "true"
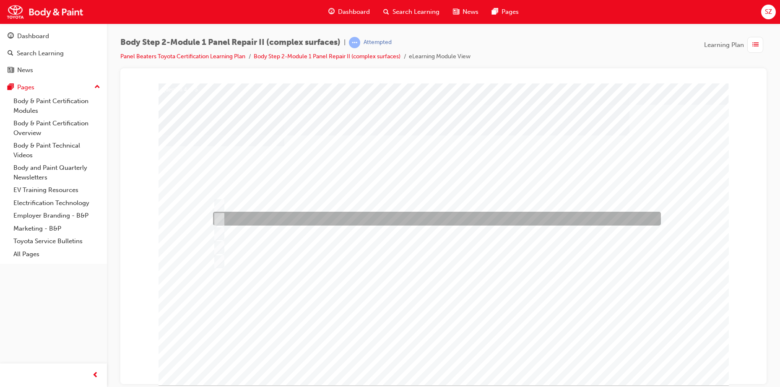
click at [221, 221] on input "Angle" at bounding box center [217, 218] width 9 height 9
checkbox input "true"
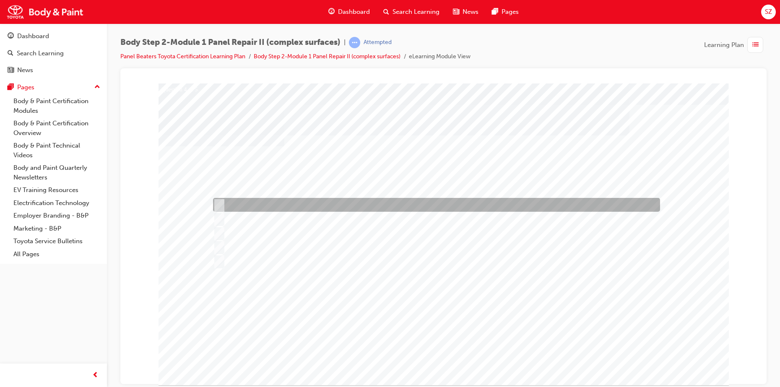
click at [223, 201] on div at bounding box center [434, 205] width 447 height 14
checkbox input "false"
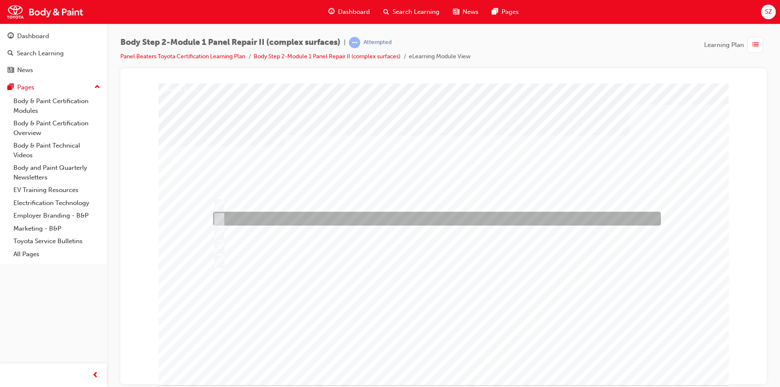
click at [215, 217] on input "Angle" at bounding box center [217, 218] width 9 height 9
click at [234, 221] on div at bounding box center [435, 219] width 448 height 14
checkbox input "true"
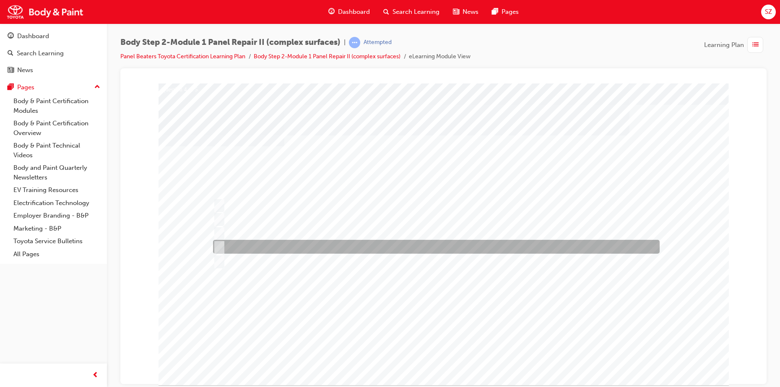
click at [239, 247] on div at bounding box center [434, 247] width 447 height 14
checkbox input "true"
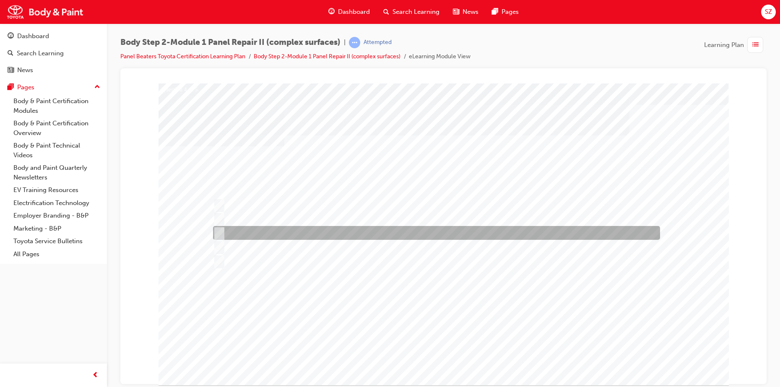
click at [255, 227] on div at bounding box center [434, 233] width 447 height 14
checkbox input "true"
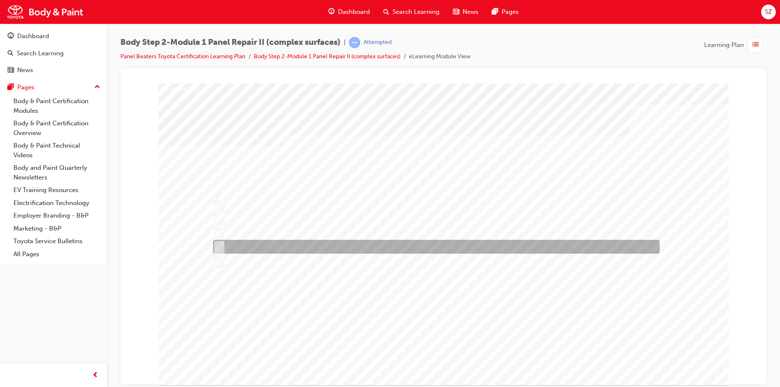
click at [244, 247] on div at bounding box center [434, 247] width 447 height 14
checkbox input "false"
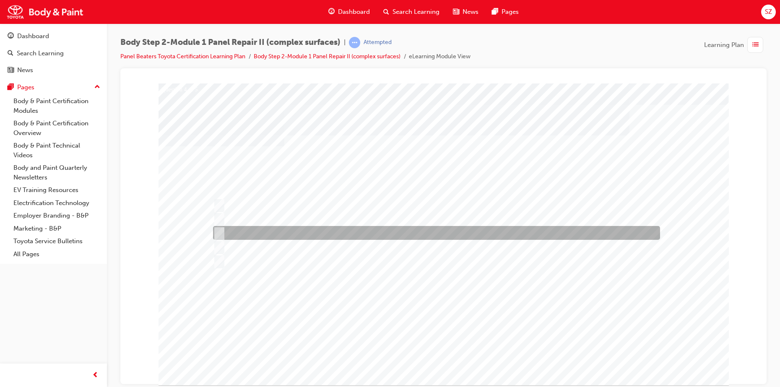
click at [245, 236] on div at bounding box center [434, 233] width 447 height 14
checkbox input "false"
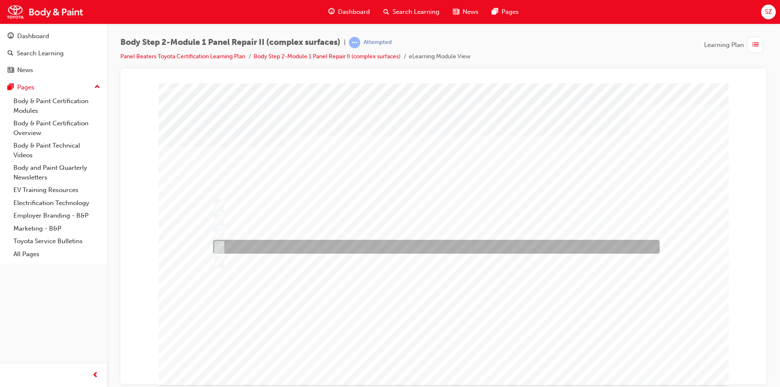
click at [244, 246] on div at bounding box center [434, 247] width 447 height 14
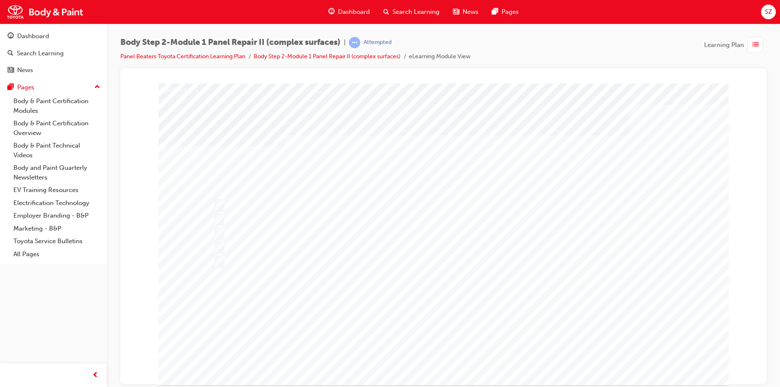
click at [254, 231] on div at bounding box center [443, 234] width 570 height 302
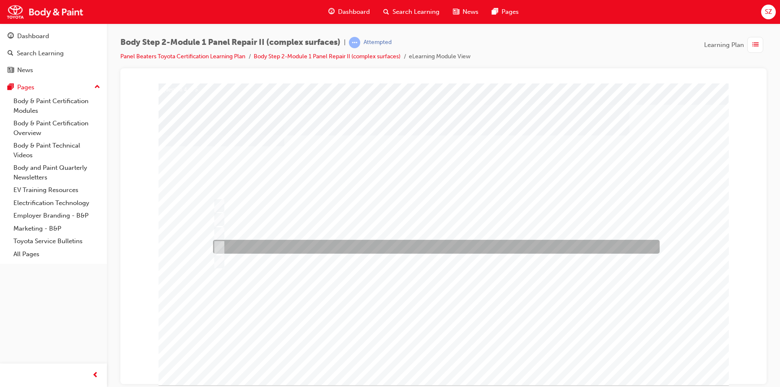
click at [258, 248] on div at bounding box center [434, 247] width 447 height 14
checkbox input "false"
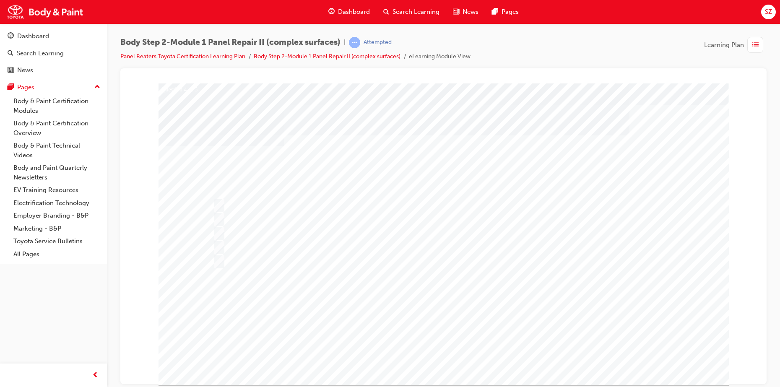
click at [225, 260] on div at bounding box center [443, 234] width 570 height 302
click at [241, 260] on div at bounding box center [441, 261] width 460 height 14
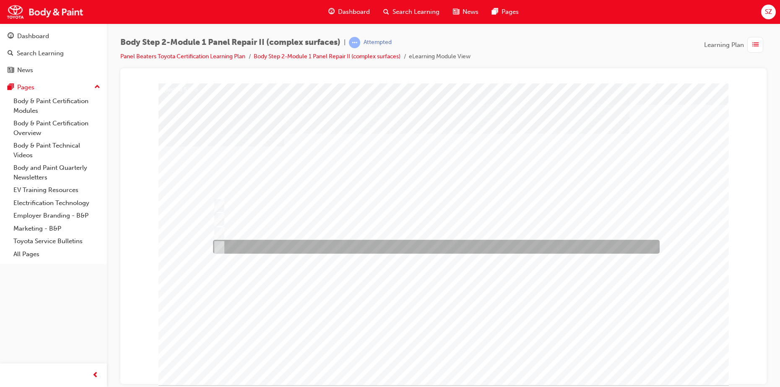
click at [254, 242] on div at bounding box center [434, 247] width 447 height 14
radio input "true"
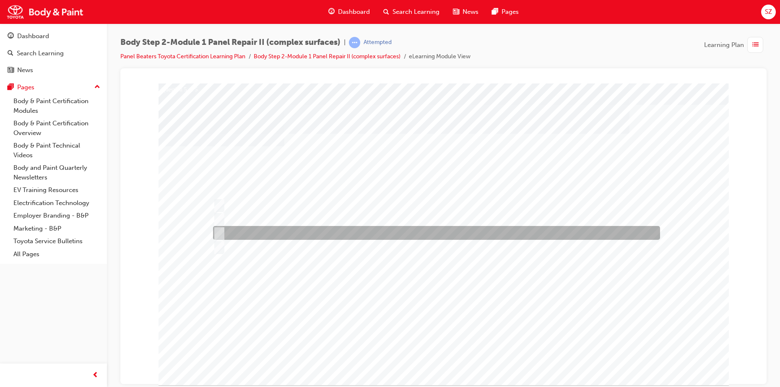
click at [257, 231] on div at bounding box center [434, 233] width 447 height 14
radio input "true"
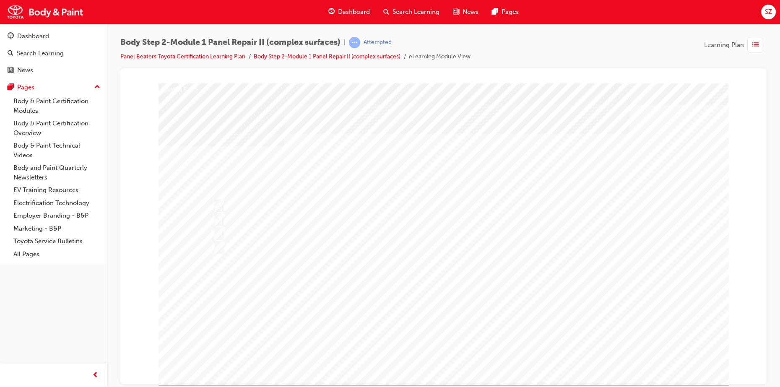
drag, startPoint x: 247, startPoint y: 248, endPoint x: 250, endPoint y: 277, distance: 29.0
click at [250, 277] on div "Question 5 of 5" at bounding box center [443, 234] width 570 height 302
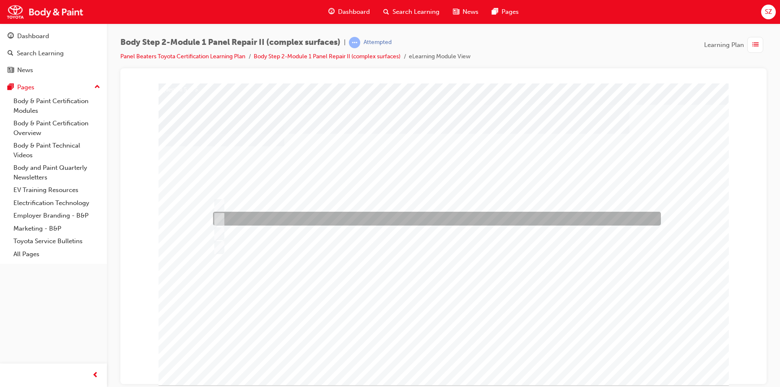
click at [262, 215] on div at bounding box center [435, 219] width 448 height 14
radio input "true"
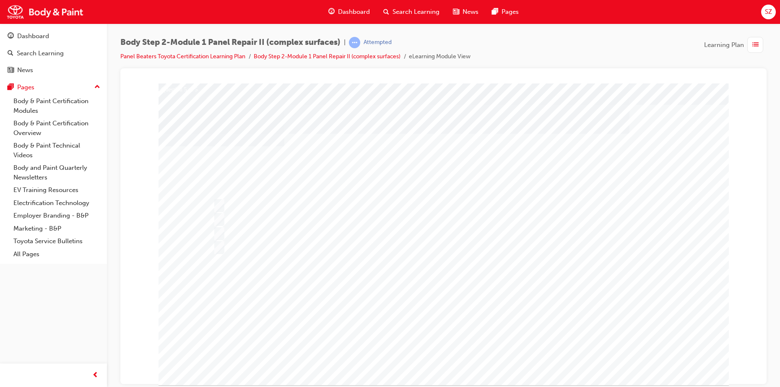
click at [253, 203] on div at bounding box center [443, 234] width 570 height 302
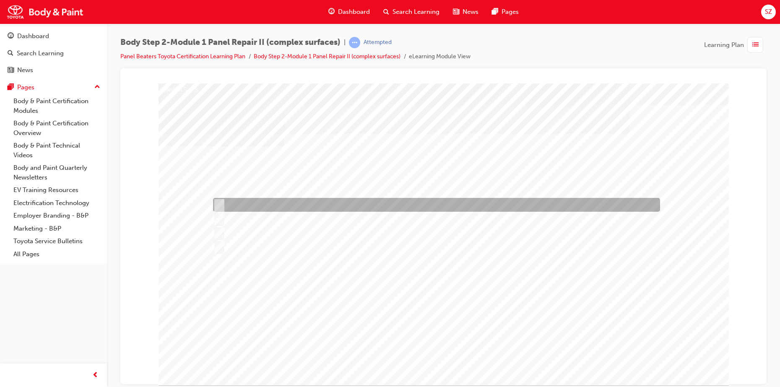
click at [224, 205] on div at bounding box center [434, 205] width 447 height 14
radio input "true"
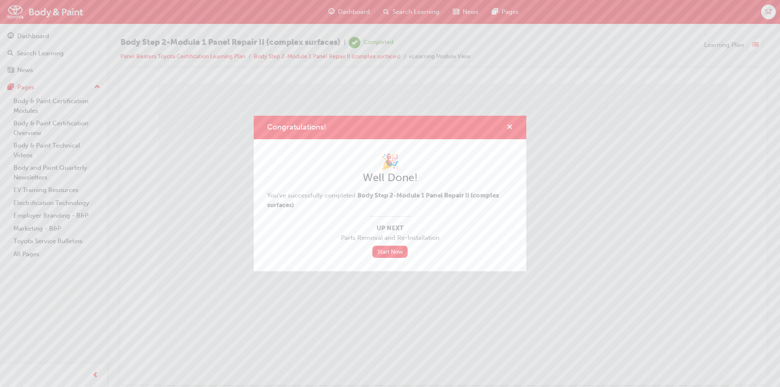
click at [511, 130] on span "cross-icon" at bounding box center [509, 128] width 6 height 8
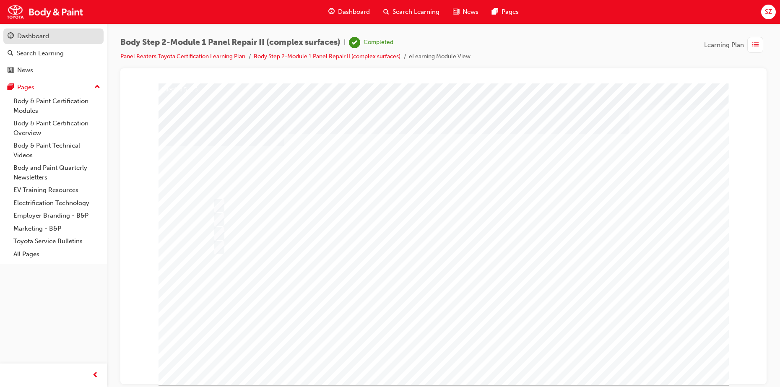
click at [29, 36] on div "Dashboard" at bounding box center [33, 36] width 32 height 10
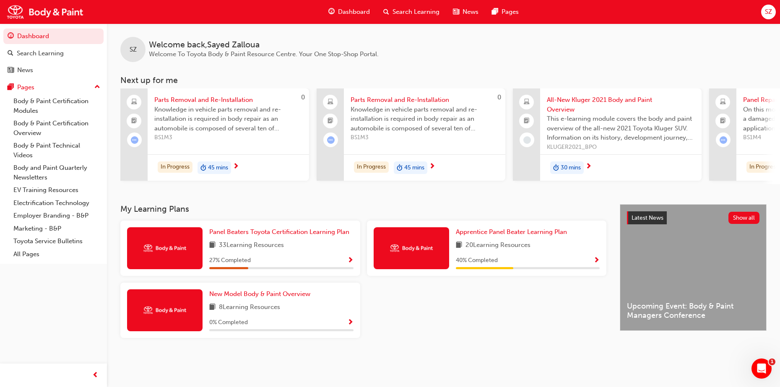
click at [623, 5] on div "SZ" at bounding box center [768, 12] width 15 height 15
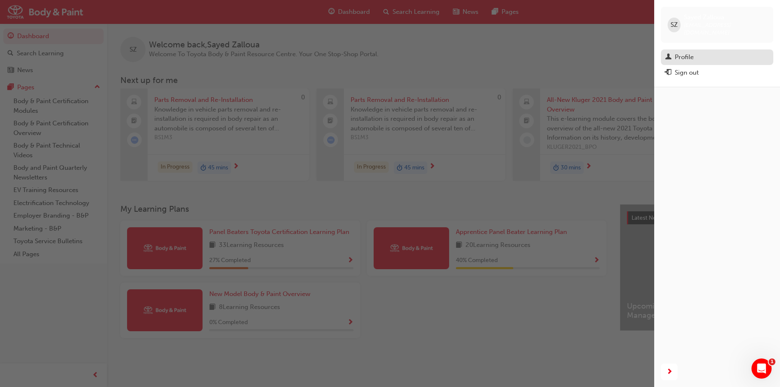
click at [623, 52] on div "Profile" at bounding box center [717, 57] width 104 height 10
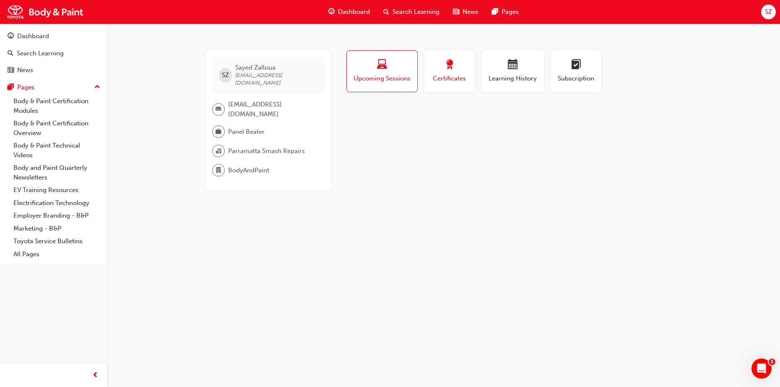
click at [435, 62] on div "button" at bounding box center [450, 66] width 38 height 13
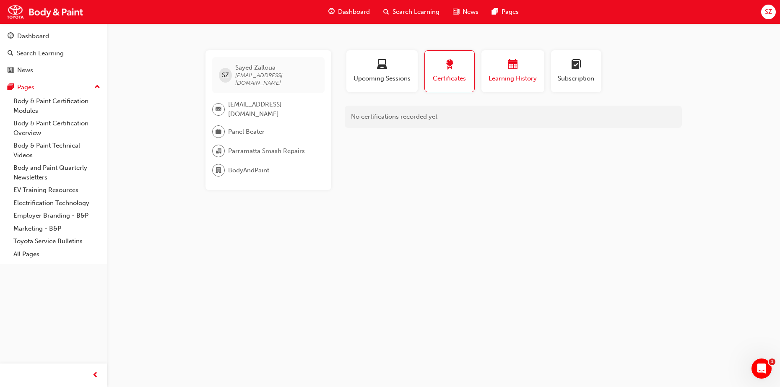
click at [496, 70] on div "button" at bounding box center [513, 66] width 50 height 13
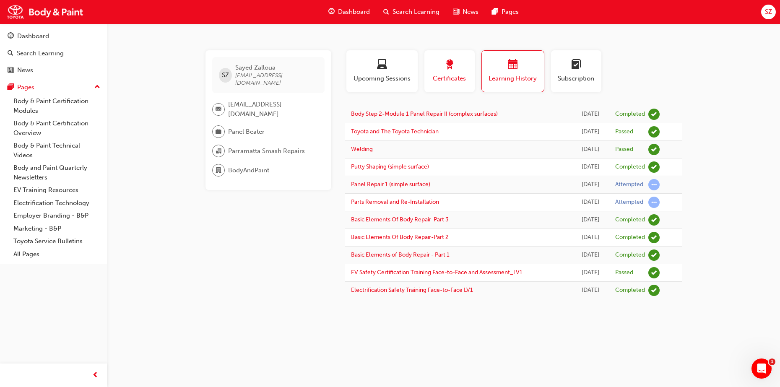
click at [466, 71] on div "button" at bounding box center [450, 66] width 38 height 13
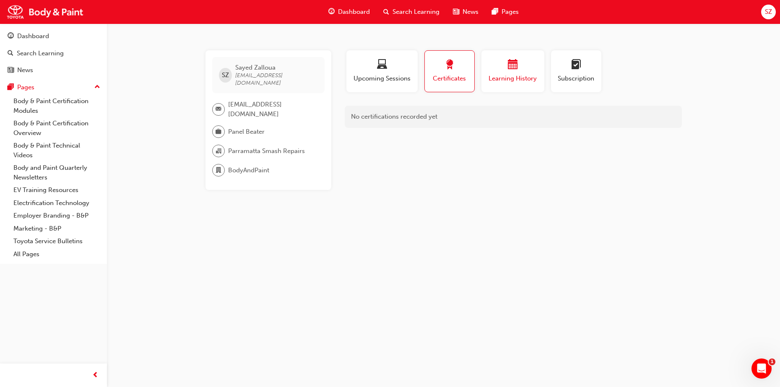
click at [501, 65] on div "button" at bounding box center [513, 66] width 50 height 13
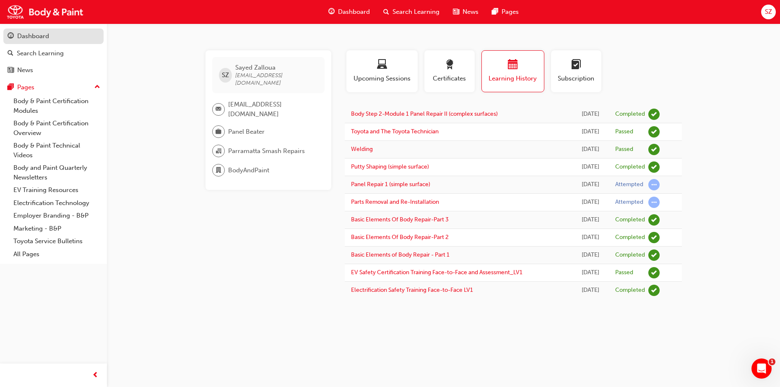
click at [41, 41] on link "Dashboard" at bounding box center [53, 37] width 100 height 16
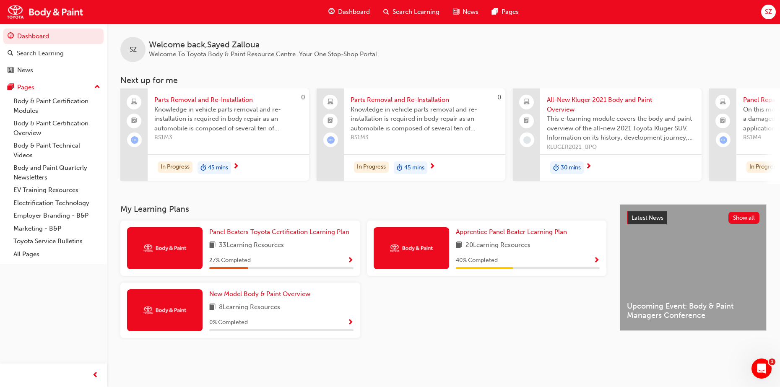
click at [623, 14] on div "SZ" at bounding box center [768, 12] width 15 height 15
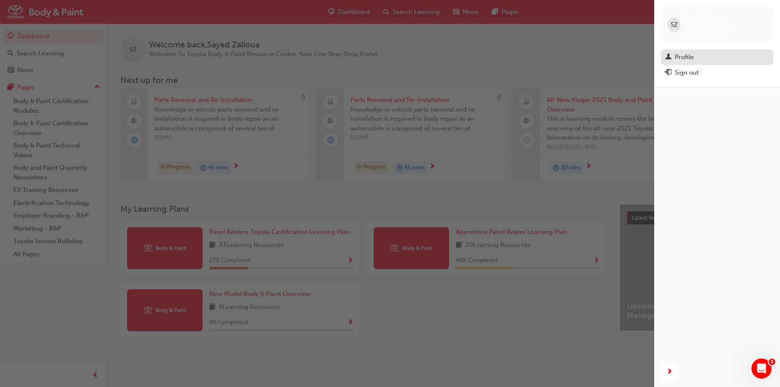
click at [623, 52] on div "Profile" at bounding box center [717, 57] width 104 height 10
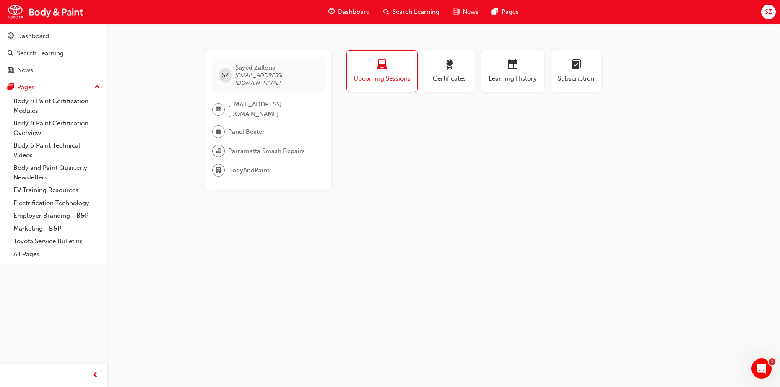
click at [340, 16] on div "Dashboard" at bounding box center [349, 11] width 55 height 17
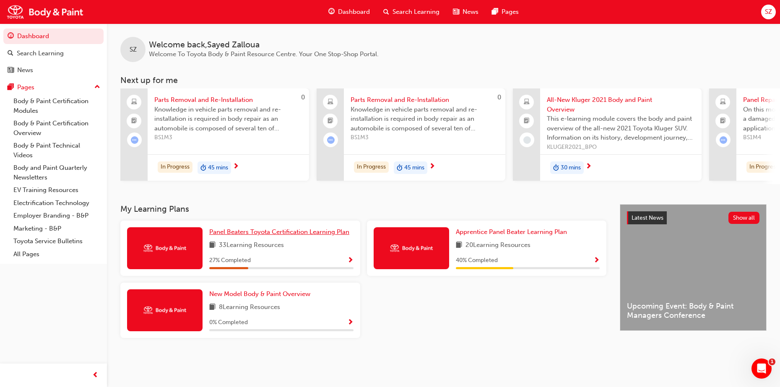
click at [257, 233] on span "Panel Beaters Toyota Certification Learning Plan" at bounding box center [279, 232] width 140 height 8
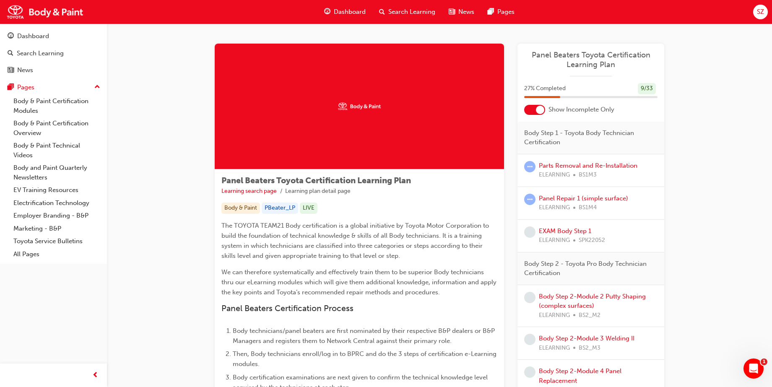
click at [538, 110] on div at bounding box center [540, 110] width 8 height 8
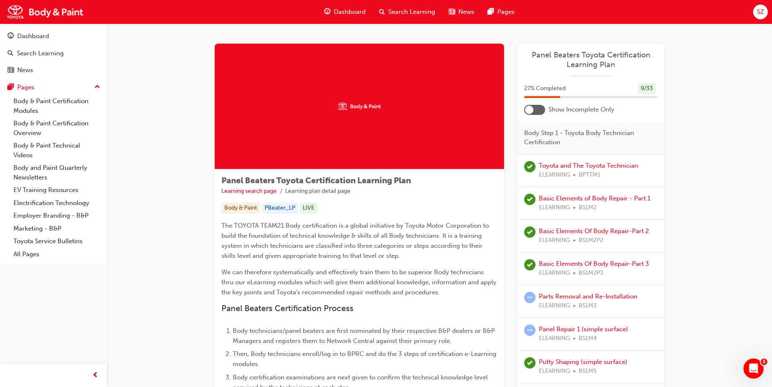
click at [535, 105] on div at bounding box center [534, 110] width 21 height 10
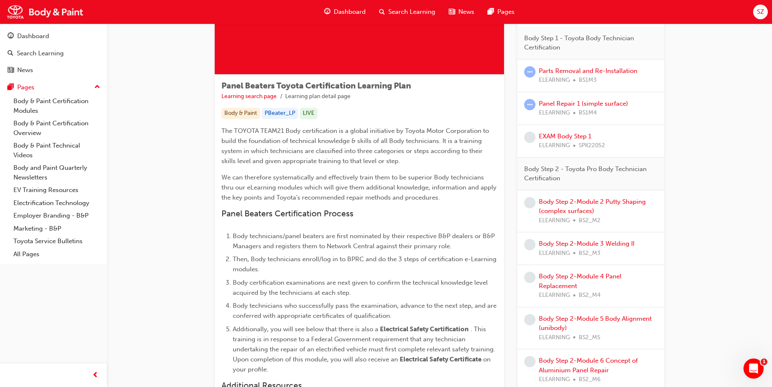
scroll to position [105, 0]
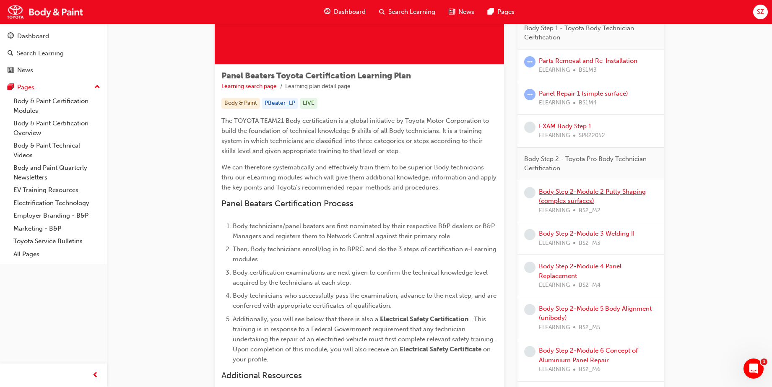
click at [618, 189] on link "Body Step 2-Module 2 Putty Shaping (complex surfaces)" at bounding box center [592, 196] width 107 height 17
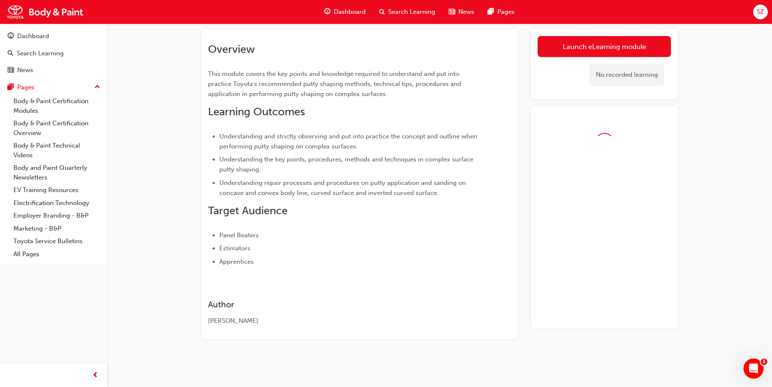
scroll to position [58, 0]
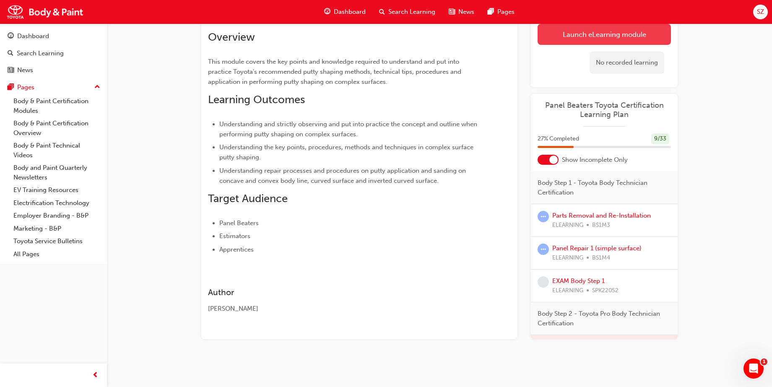
click at [613, 35] on link "Launch eLearning module" at bounding box center [604, 34] width 133 height 21
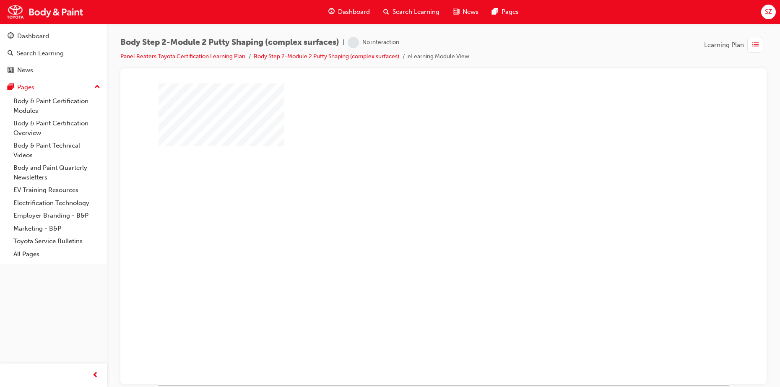
click at [419, 210] on div "play" at bounding box center [419, 210] width 0 height 0
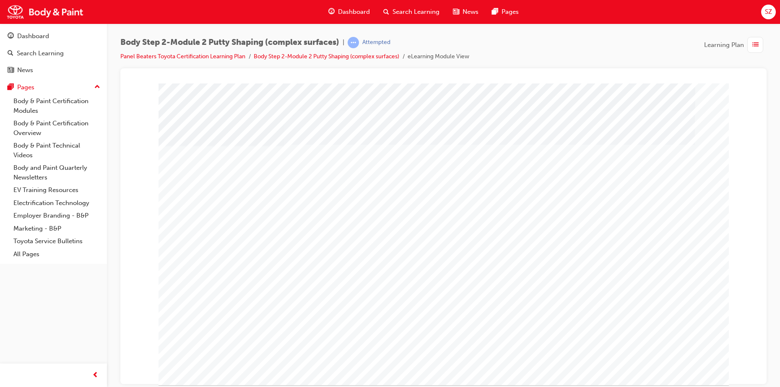
type input "sayed"
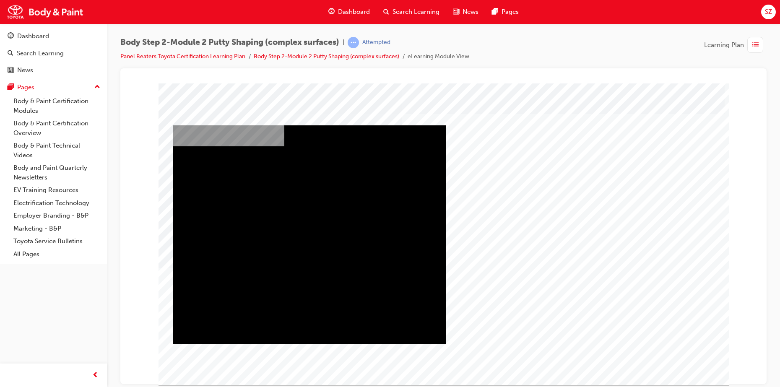
click at [308, 125] on div "Play" at bounding box center [309, 125] width 273 height 0
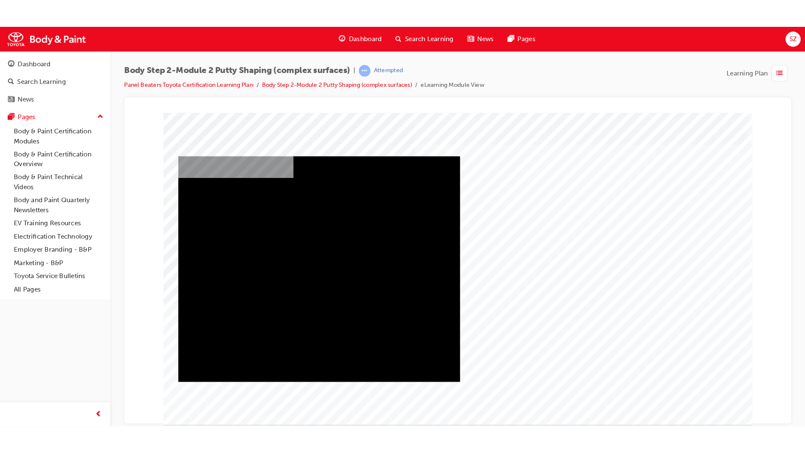
click at [447, 154] on div "Full Screen" at bounding box center [313, 154] width 273 height 0
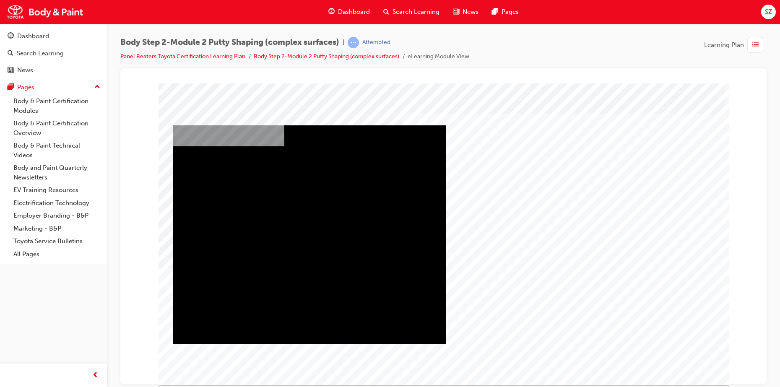
click at [623, 13] on span "SZ" at bounding box center [768, 12] width 7 height 10
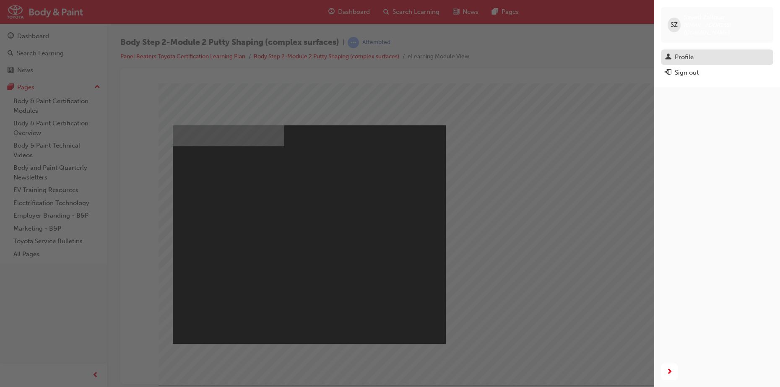
click at [623, 52] on div "Profile" at bounding box center [717, 57] width 104 height 10
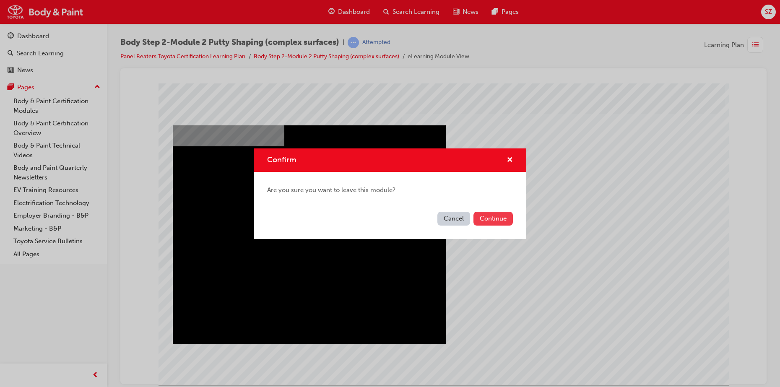
click at [496, 220] on button "Continue" at bounding box center [492, 219] width 39 height 14
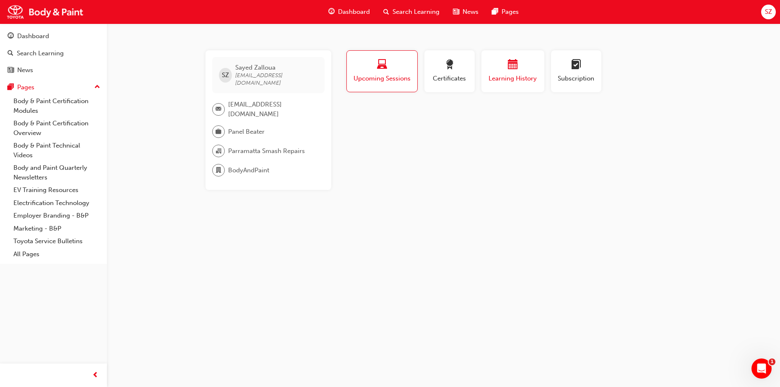
click at [525, 70] on div "button" at bounding box center [513, 66] width 50 height 13
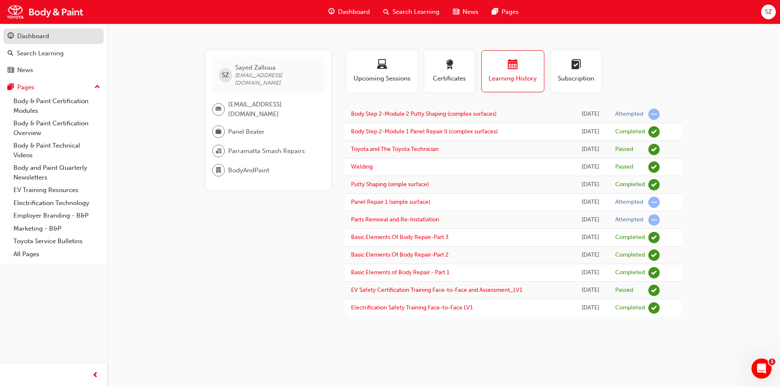
click at [44, 37] on div "Dashboard" at bounding box center [33, 36] width 32 height 10
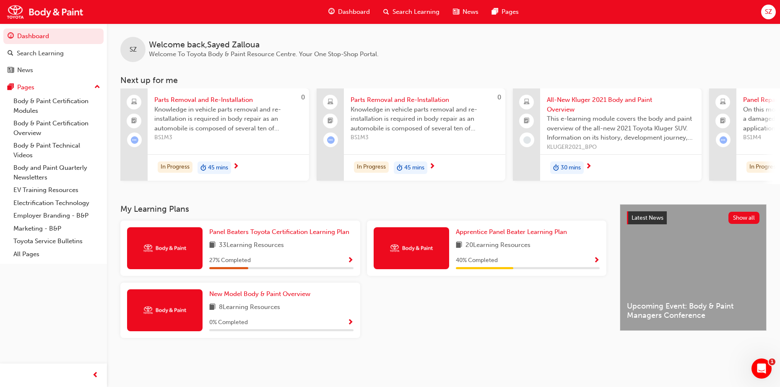
click at [420, 309] on div "My Learning Plans Panel Beaters Toyota Certification Learning Plan 33 Learning …" at bounding box center [369, 281] width 499 height 154
click at [623, 18] on button "SZ" at bounding box center [768, 12] width 15 height 15
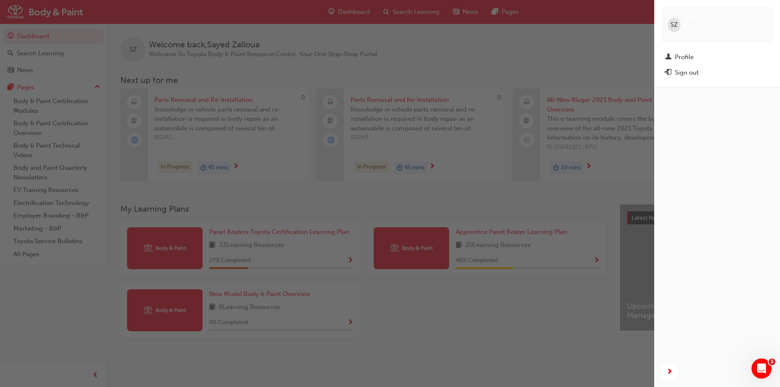
click at [623, 69] on span "exit-icon" at bounding box center [668, 73] width 6 height 8
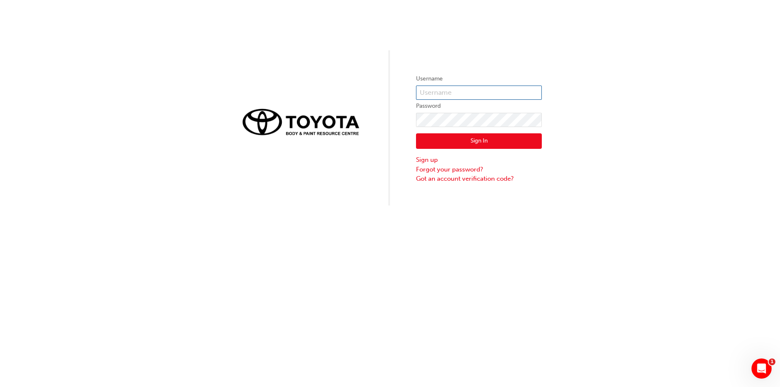
type input "[PERSON_NAME][EMAIL_ADDRESS][DOMAIN_NAME]"
